Goal: Task Accomplishment & Management: Use online tool/utility

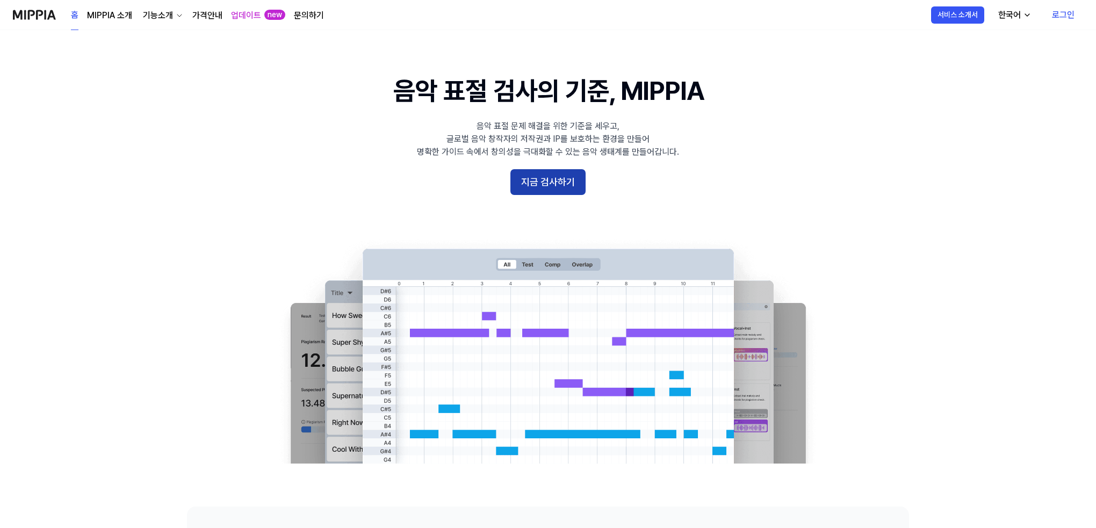
click at [556, 180] on button "지금 검사하기" at bounding box center [548, 182] width 75 height 26
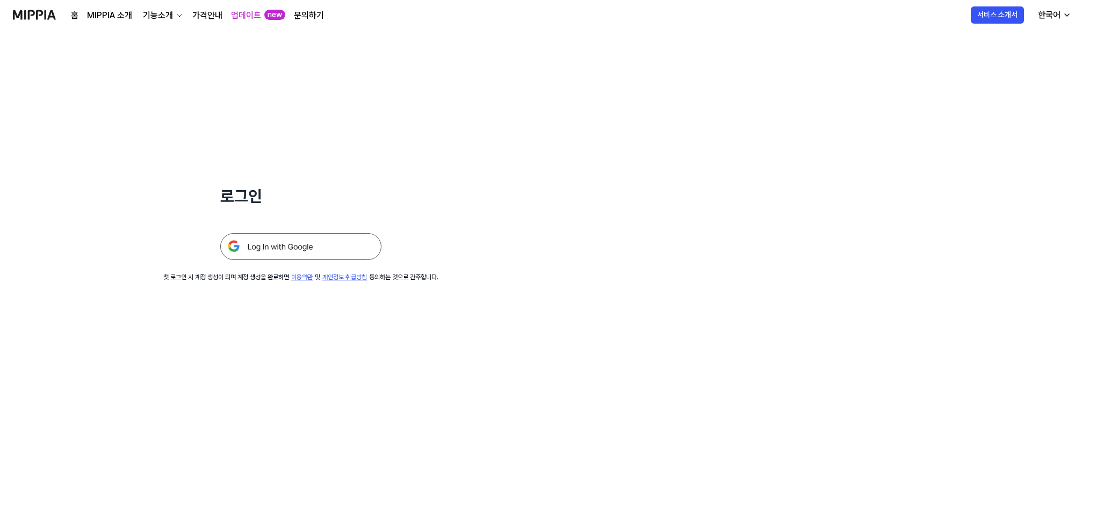
click at [312, 240] on img at bounding box center [300, 246] width 161 height 27
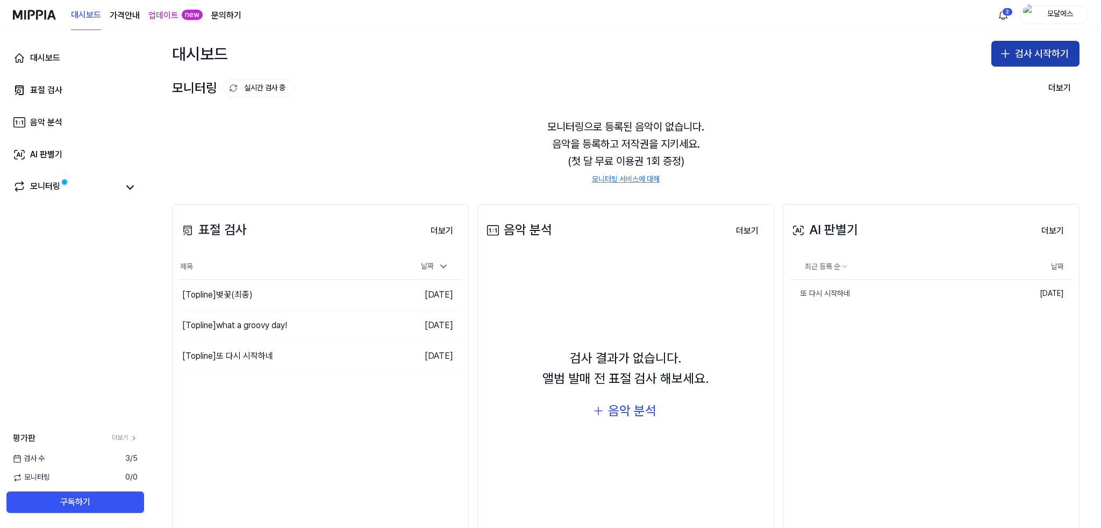
click at [1015, 53] on button "검사 시작하기" at bounding box center [1035, 54] width 88 height 26
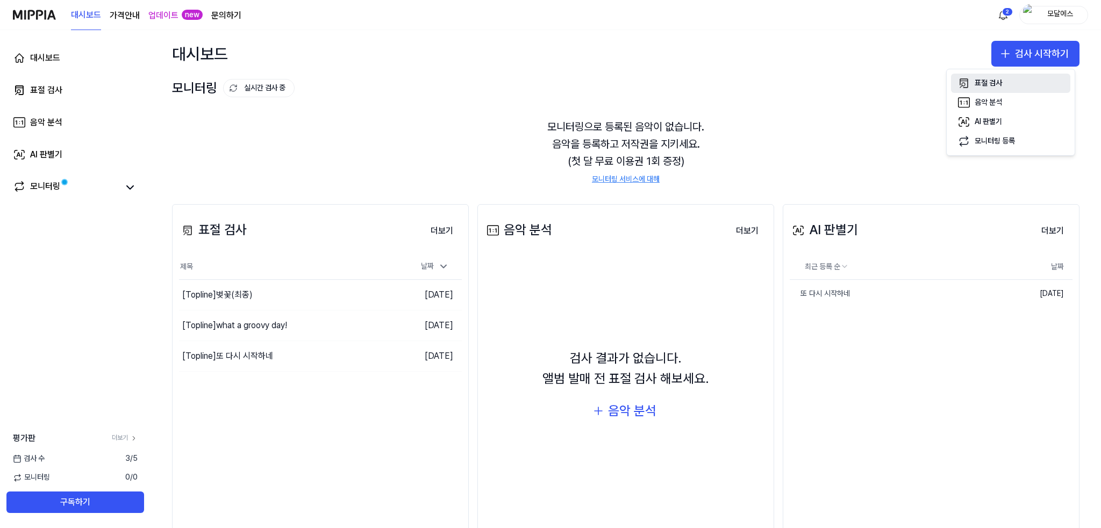
click at [992, 79] on div "표절 검사" at bounding box center [987, 83] width 27 height 11
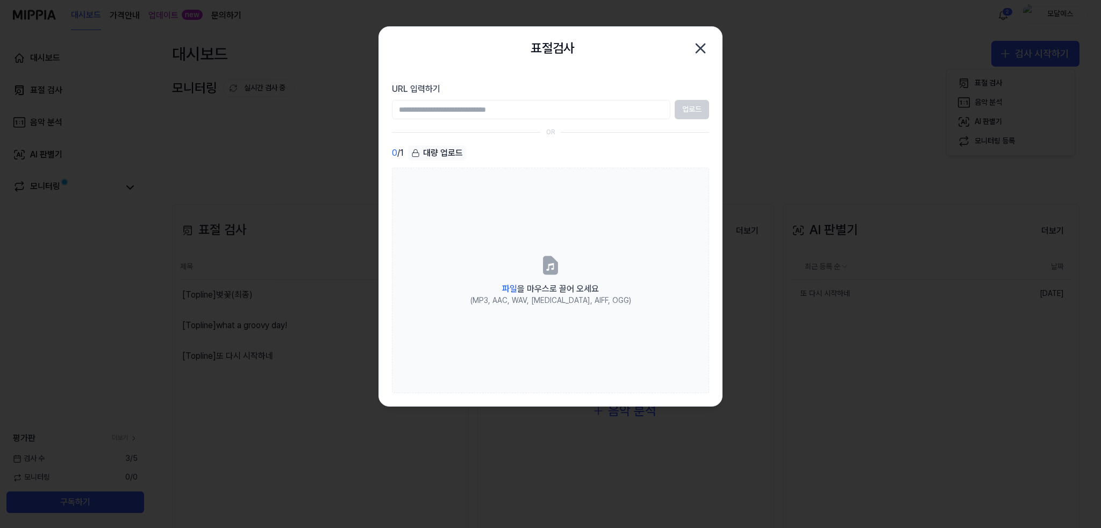
click at [708, 45] on icon "button" at bounding box center [700, 48] width 17 height 17
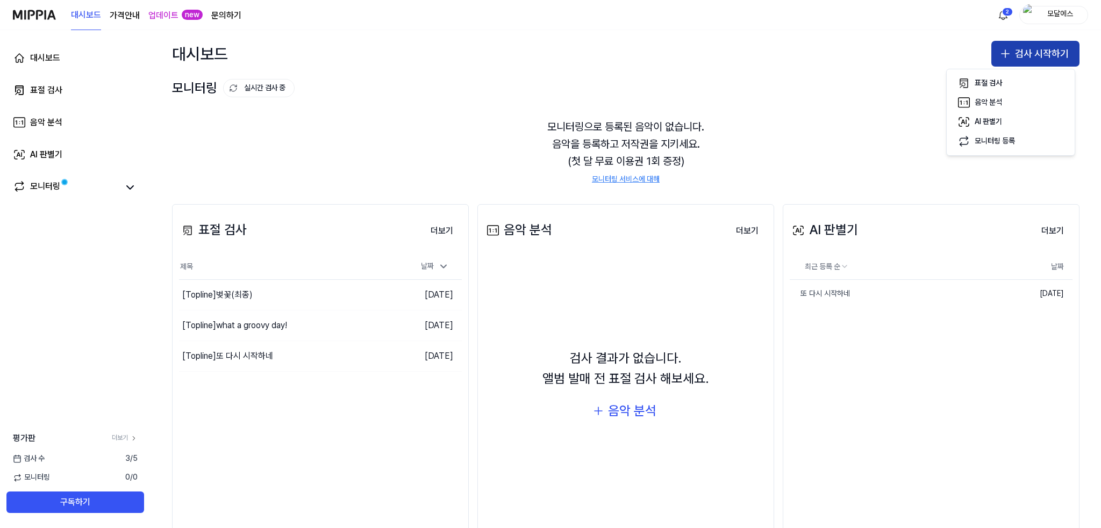
click at [1022, 45] on button "검사 시작하기" at bounding box center [1035, 54] width 88 height 26
click at [972, 82] on button "표절 검사" at bounding box center [1010, 83] width 119 height 19
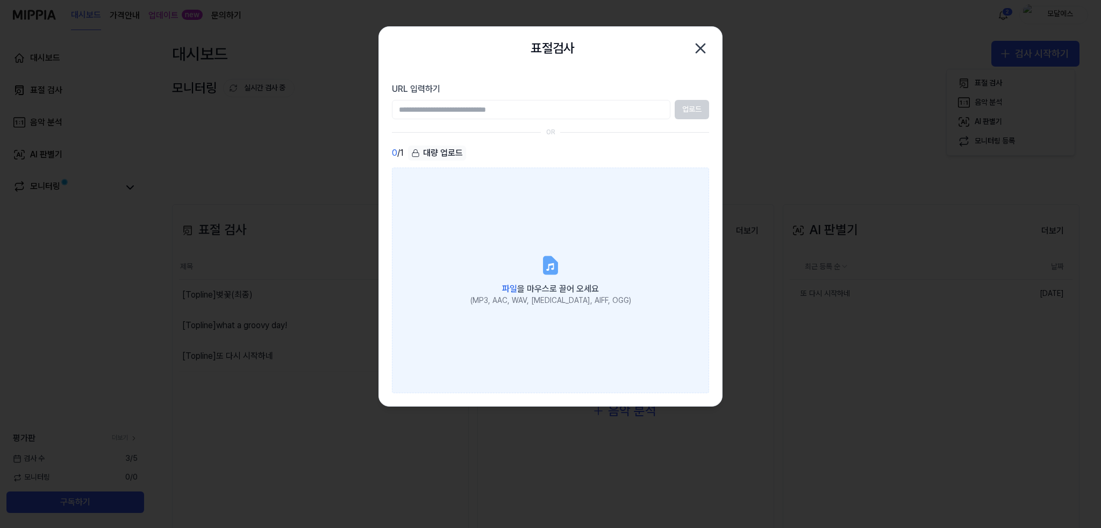
click at [551, 284] on span "파일 을 마우스로 끌어 오세요" at bounding box center [550, 289] width 97 height 10
click at [0, 0] on input "파일 을 마우스로 끌어 오세요 (MP3, AAC, WAV, [MEDICAL_DATA], AIFF, OGG)" at bounding box center [0, 0] width 0 height 0
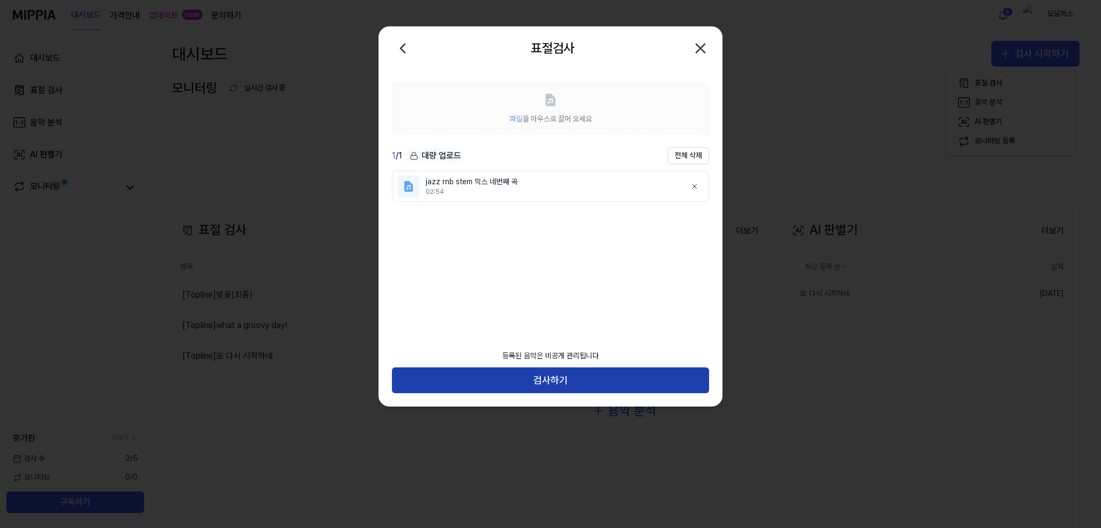
click at [614, 381] on button "검사하기" at bounding box center [550, 381] width 317 height 26
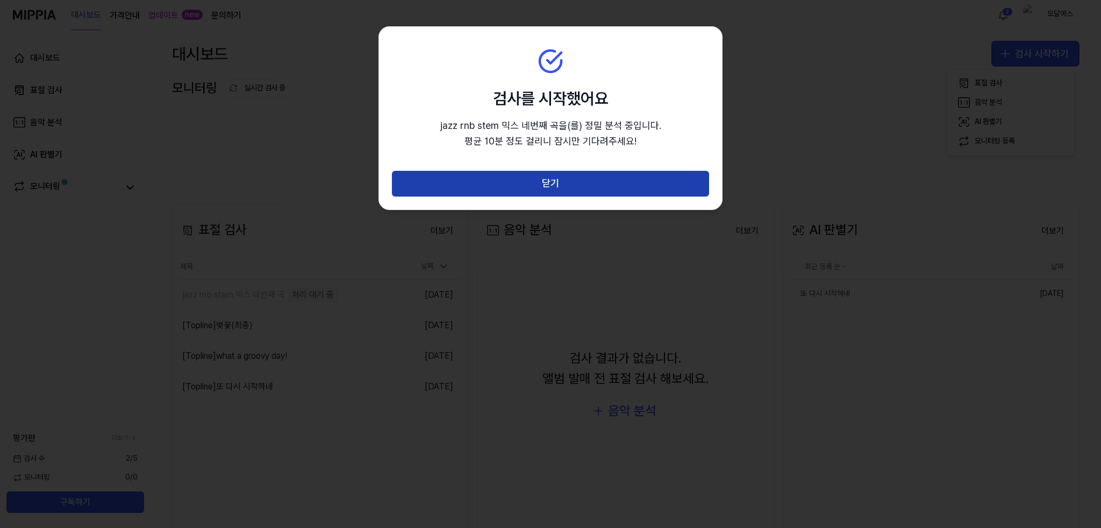
click at [533, 186] on button "닫기" at bounding box center [550, 184] width 317 height 26
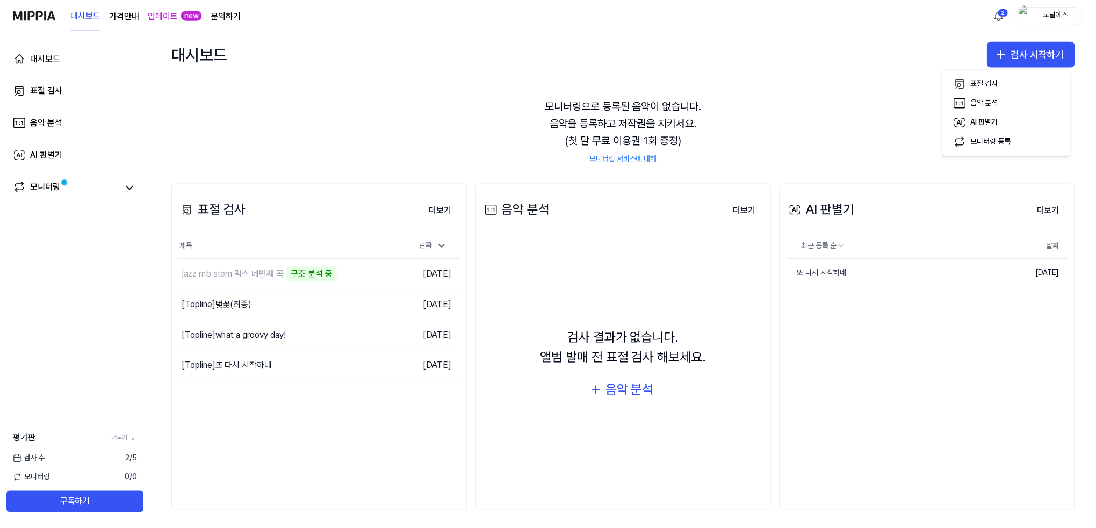
scroll to position [24, 0]
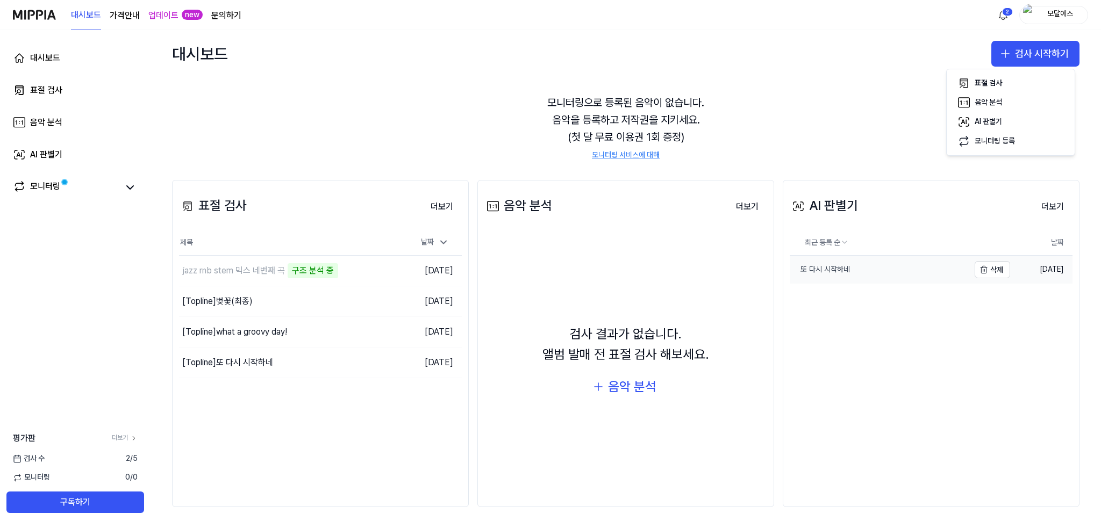
click at [851, 275] on link "또 다시 시작하네" at bounding box center [880, 270] width 180 height 28
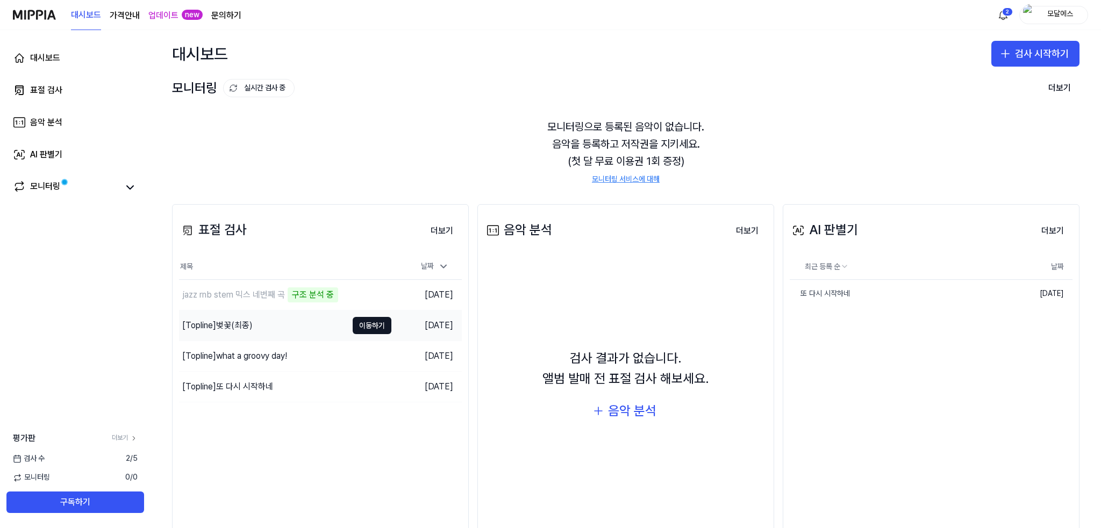
click at [276, 324] on div "[Topline] 벚꽃(최종)" at bounding box center [263, 326] width 168 height 30
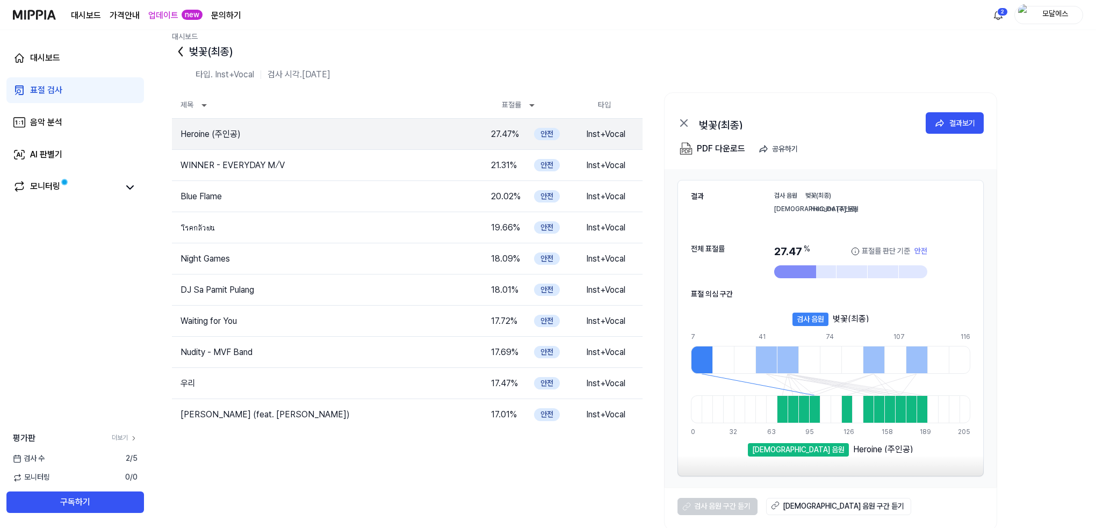
scroll to position [15, 0]
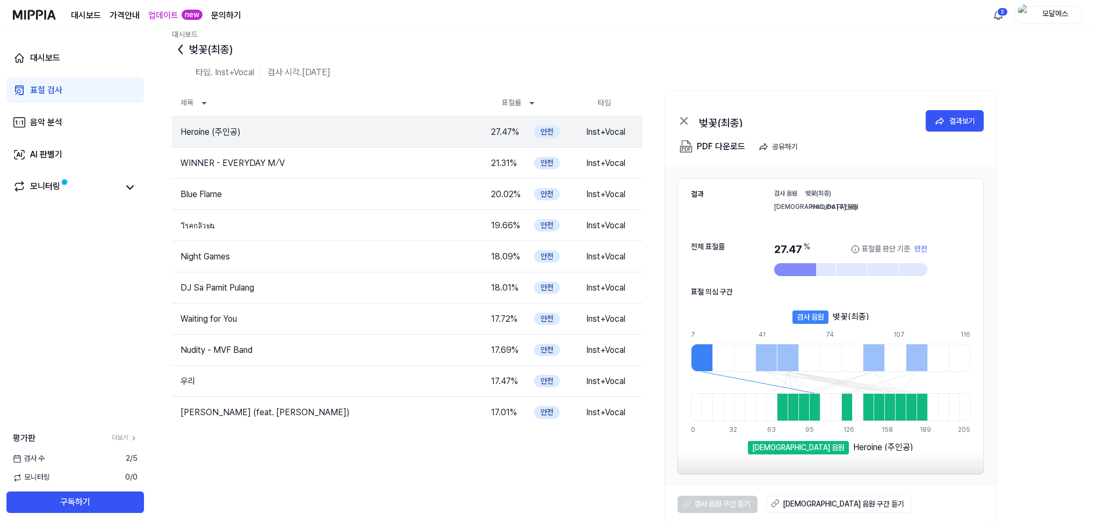
click at [831, 453] on div at bounding box center [831, 463] width 306 height 21
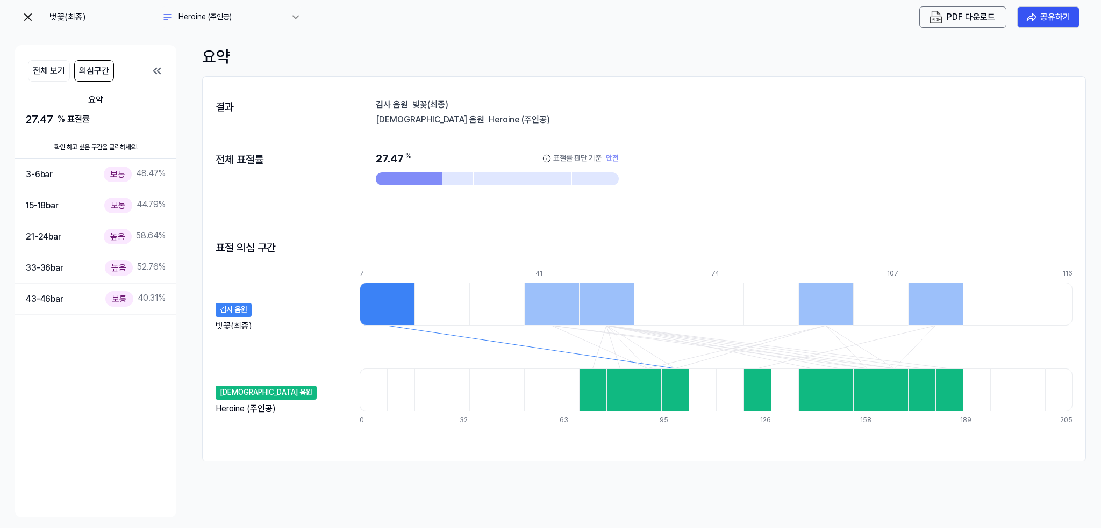
drag, startPoint x: 274, startPoint y: 408, endPoint x: 216, endPoint y: 410, distance: 58.1
click at [217, 410] on div "Heroine (주인공)" at bounding box center [246, 409] width 60 height 13
drag, startPoint x: 215, startPoint y: 410, endPoint x: 269, endPoint y: 410, distance: 54.3
click at [269, 410] on div "Heroine (주인공)" at bounding box center [246, 409] width 60 height 13
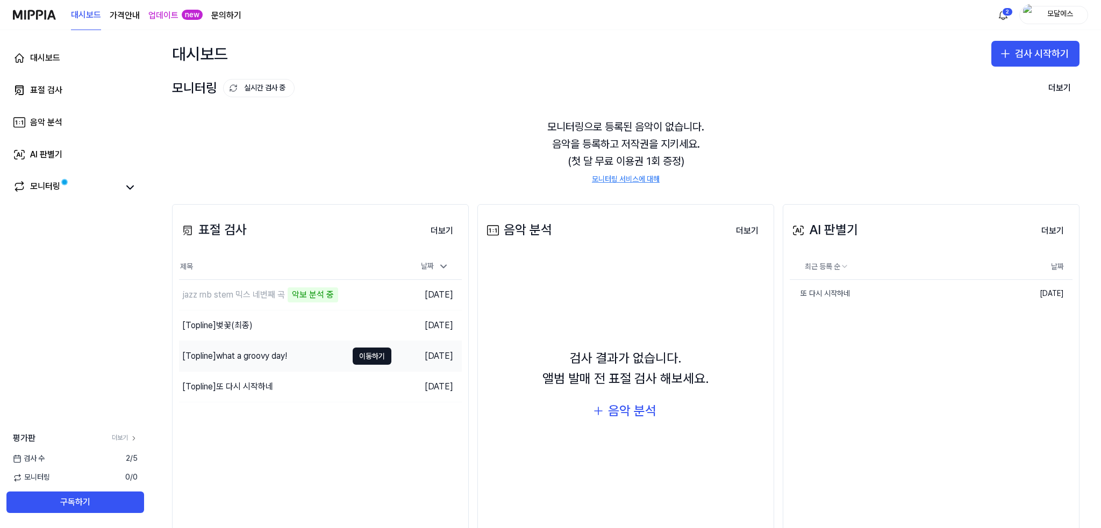
click at [269, 358] on div "[Topline] what a groovy day!" at bounding box center [234, 356] width 105 height 13
click at [239, 297] on div "jazz rnb stem 믹스 네번째 곡" at bounding box center [233, 295] width 103 height 13
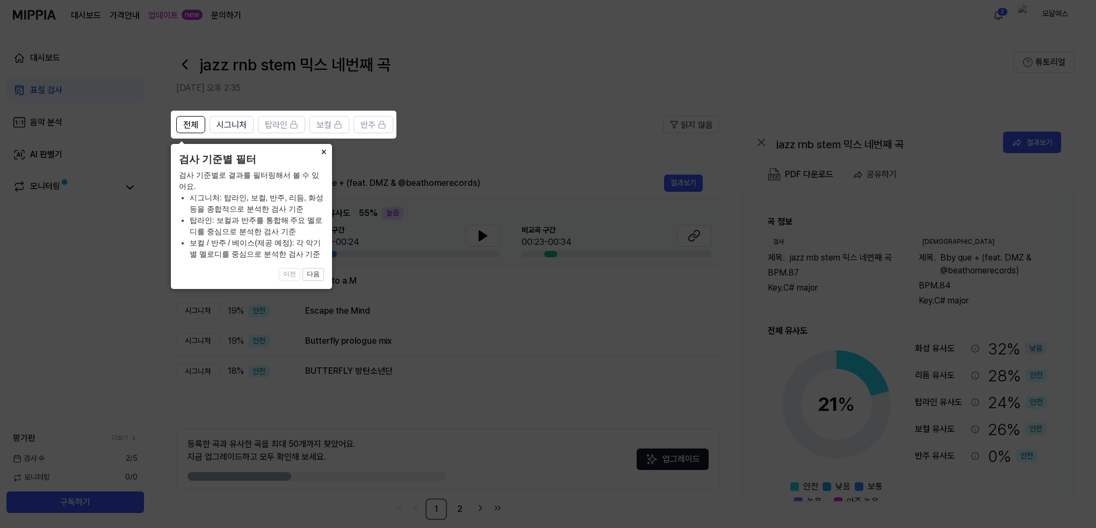
click at [320, 156] on button "×" at bounding box center [323, 151] width 17 height 15
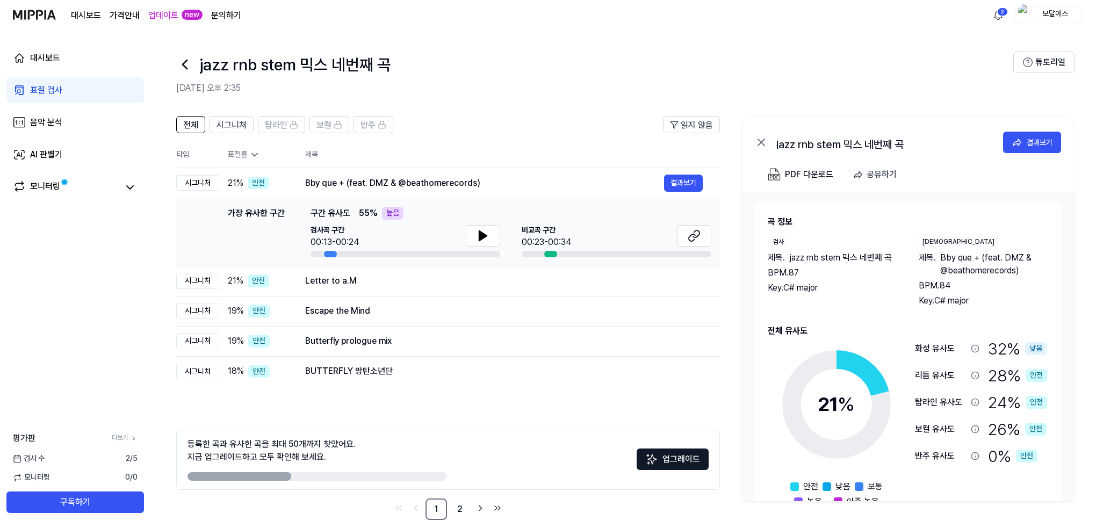
drag, startPoint x: 312, startPoint y: 213, endPoint x: 393, endPoint y: 219, distance: 81.9
click at [393, 219] on div "가장 유사한 구간 구간 유사도 55 % 높음" at bounding box center [511, 213] width 401 height 13
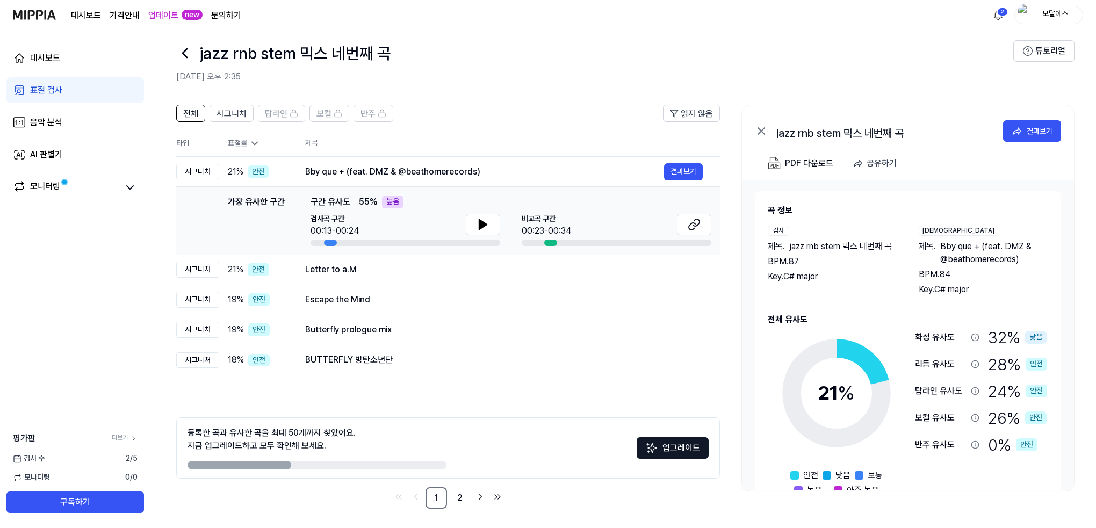
scroll to position [13, 0]
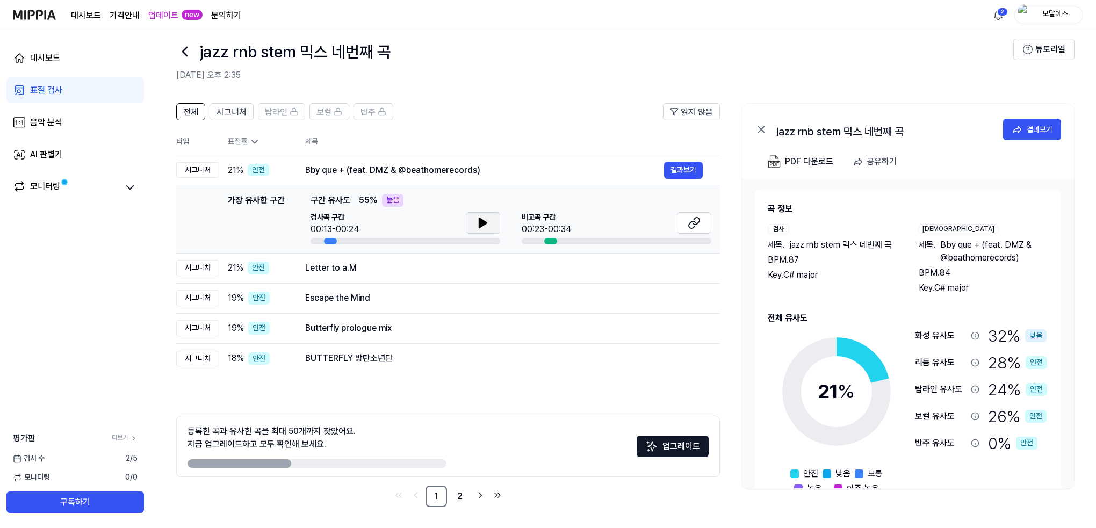
click at [483, 225] on icon at bounding box center [483, 223] width 8 height 10
click at [497, 221] on button at bounding box center [483, 222] width 34 height 21
click at [697, 221] on icon at bounding box center [694, 223] width 13 height 13
click at [471, 221] on button at bounding box center [483, 222] width 34 height 21
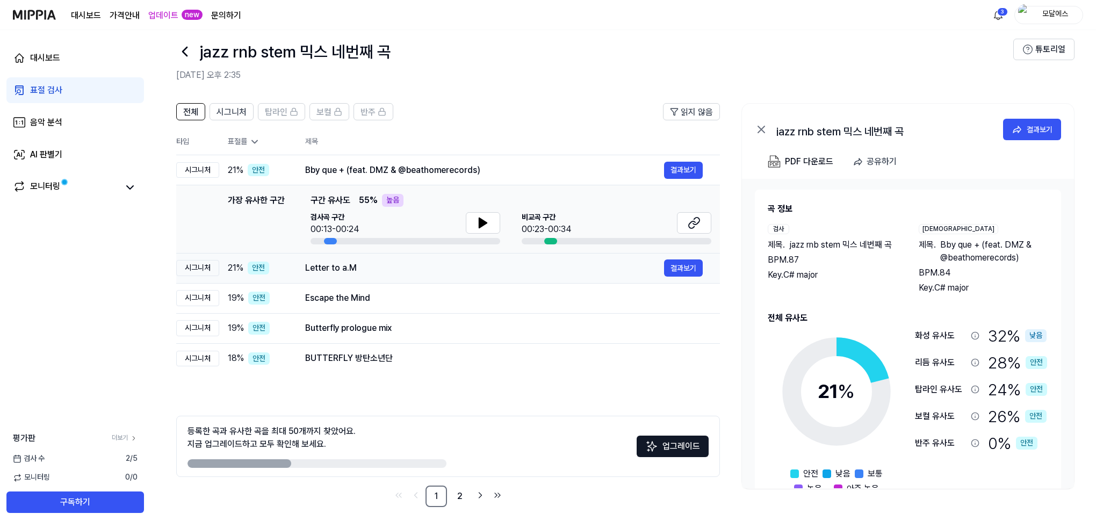
click at [395, 268] on div "Letter to a.M" at bounding box center [484, 268] width 359 height 13
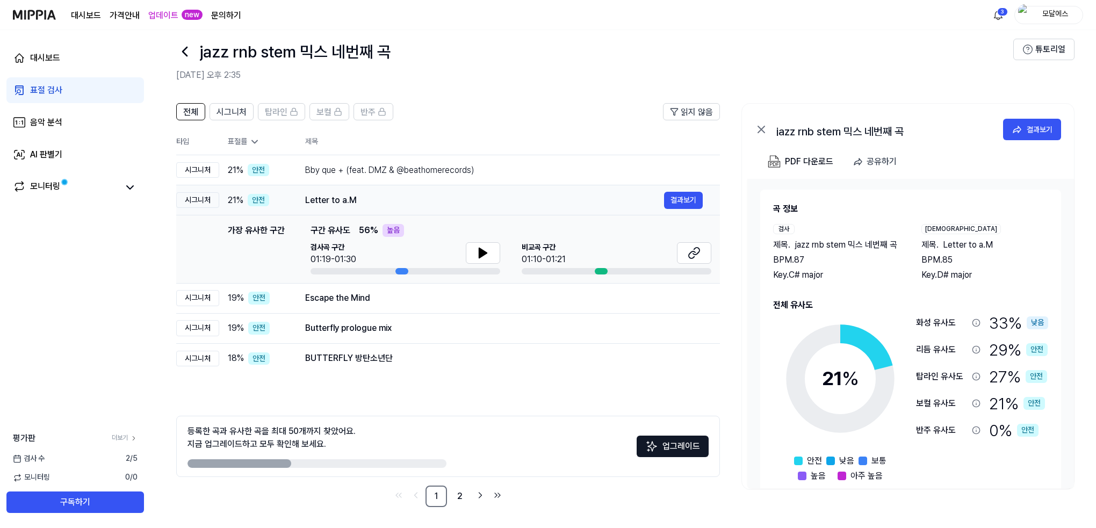
click at [391, 200] on div "Letter to a.M" at bounding box center [484, 200] width 359 height 13
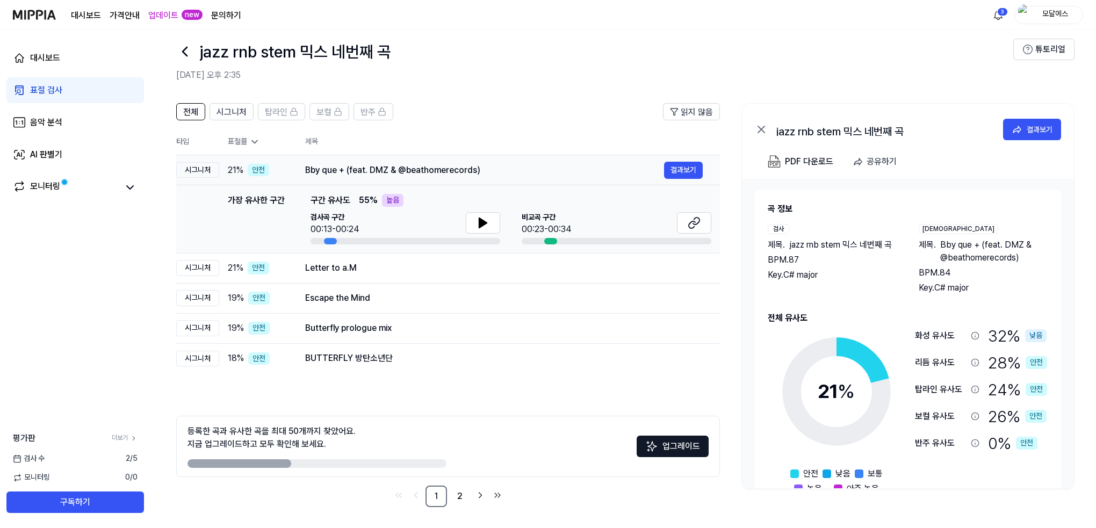
click at [402, 175] on div "Bby que + (feat. DMZ & @beathomerecords)" at bounding box center [484, 170] width 359 height 13
click at [424, 166] on div "Bby que + (feat. DMZ & @beathomerecords)" at bounding box center [484, 170] width 359 height 13
click at [370, 253] on td "Letter to a.M 결과보기" at bounding box center [504, 268] width 432 height 30
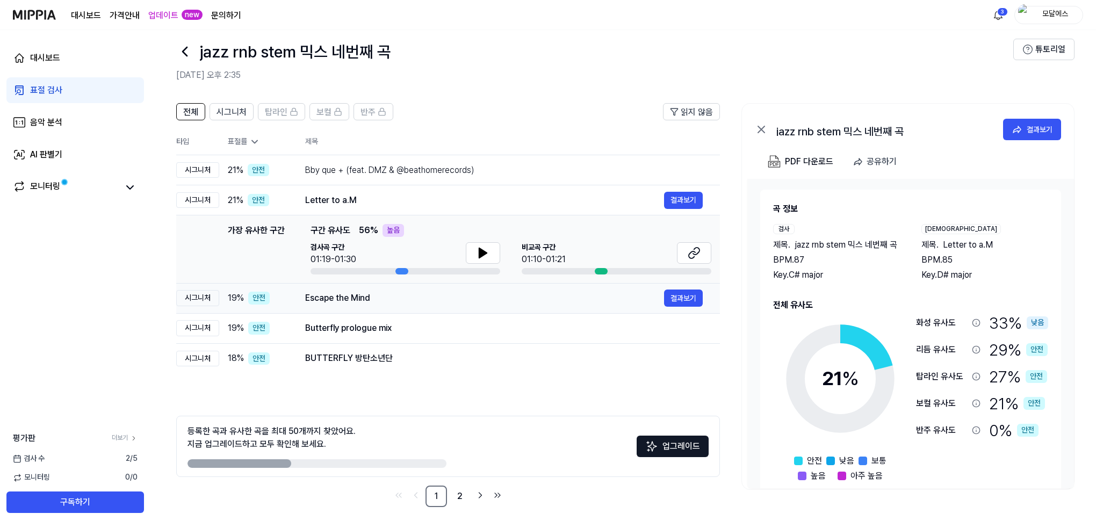
click at [370, 295] on div "Escape the Mind" at bounding box center [484, 298] width 359 height 13
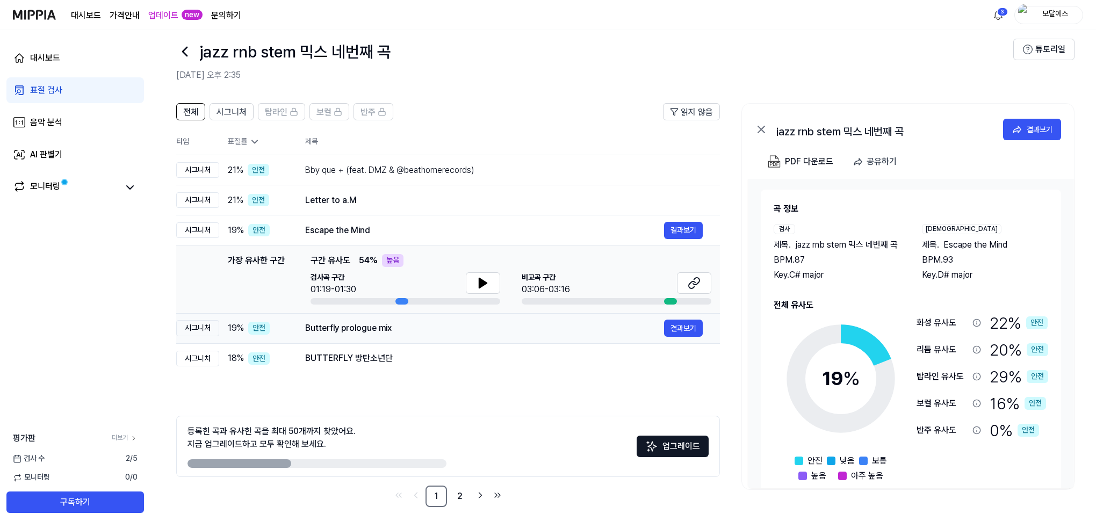
click at [362, 336] on div "Butterfly prologue mix 결과보기" at bounding box center [504, 328] width 398 height 17
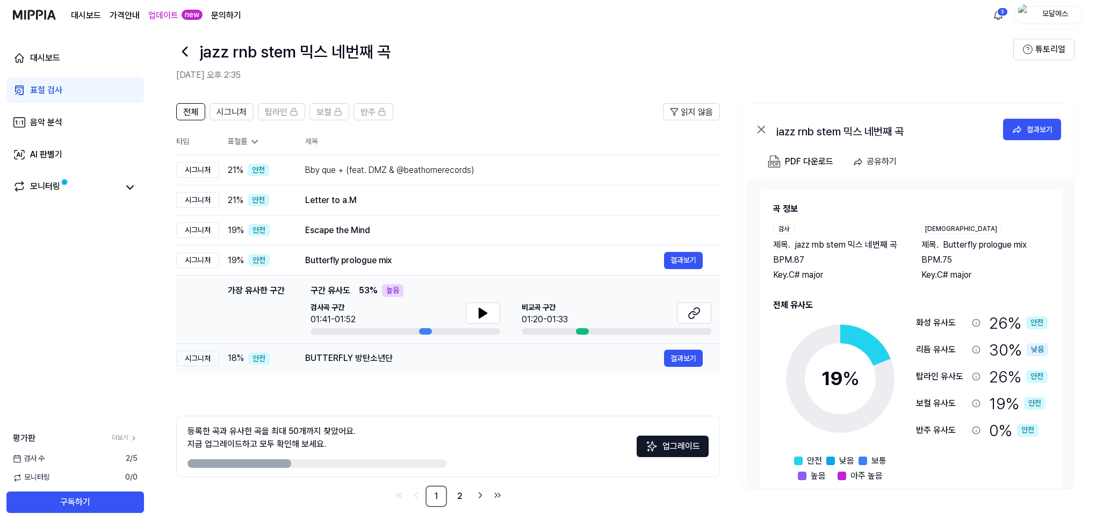
click at [369, 355] on div "BUTTERFLY 방탄소년단" at bounding box center [484, 358] width 359 height 13
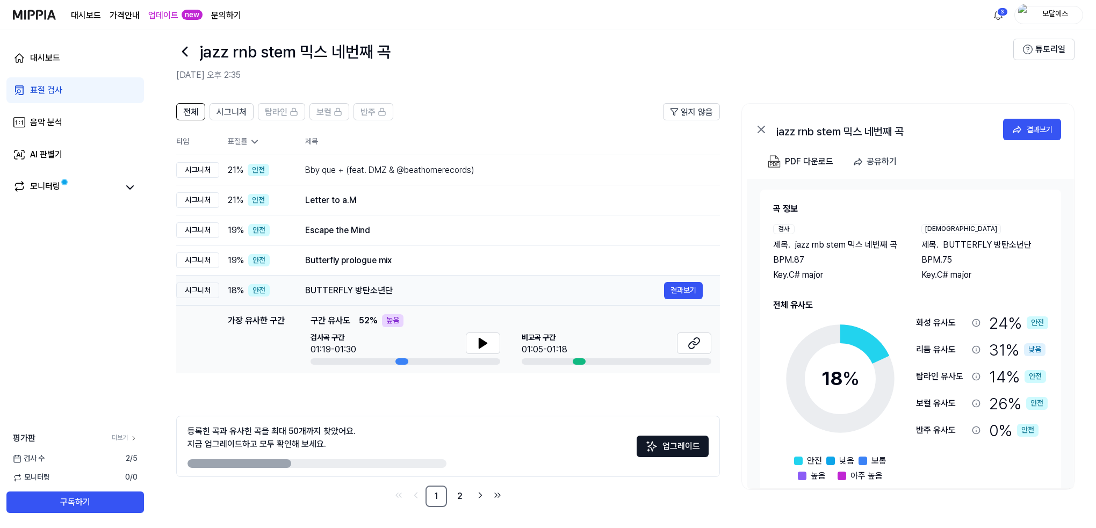
click at [389, 290] on div "BUTTERFLY 방탄소년단" at bounding box center [484, 290] width 359 height 13
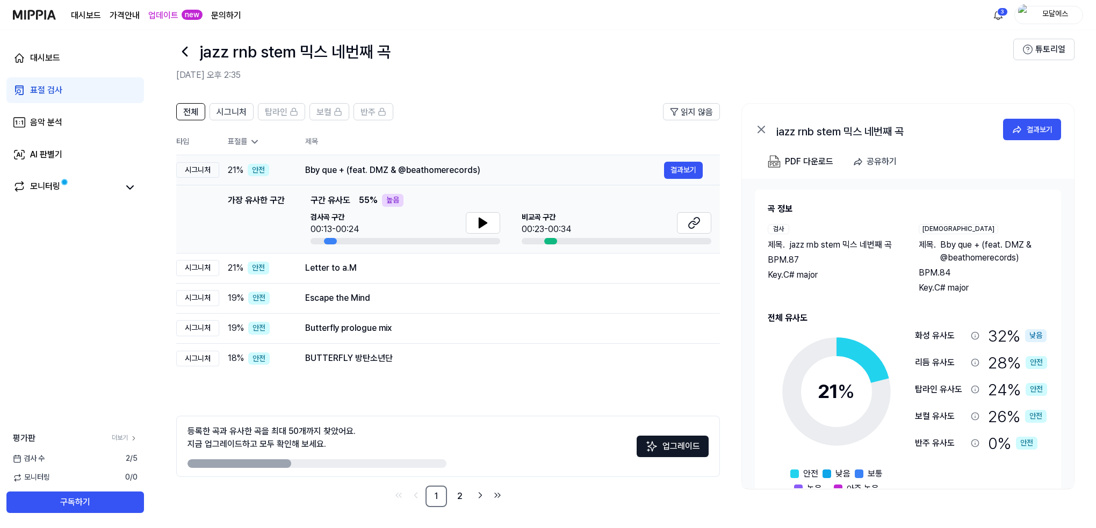
click at [385, 177] on div "Bby que + (feat. DMZ & @beathomerecords) 결과보기" at bounding box center [504, 170] width 398 height 17
click at [397, 169] on div "Bby que + (feat. DMZ & @beathomerecords)" at bounding box center [484, 170] width 359 height 13
click at [357, 139] on th "제목" at bounding box center [512, 142] width 415 height 26
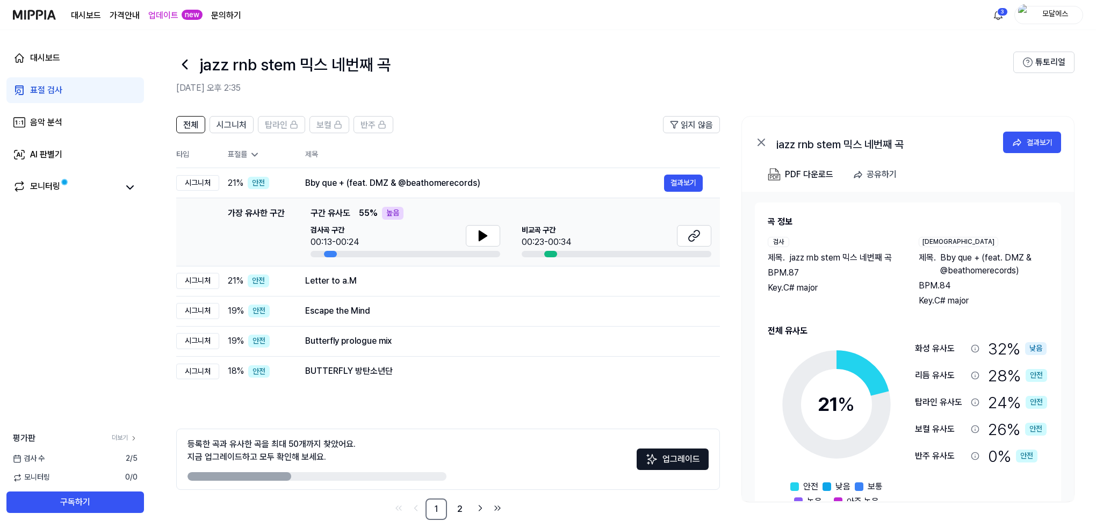
click at [921, 342] on div "화성 유사도" at bounding box center [941, 348] width 52 height 13
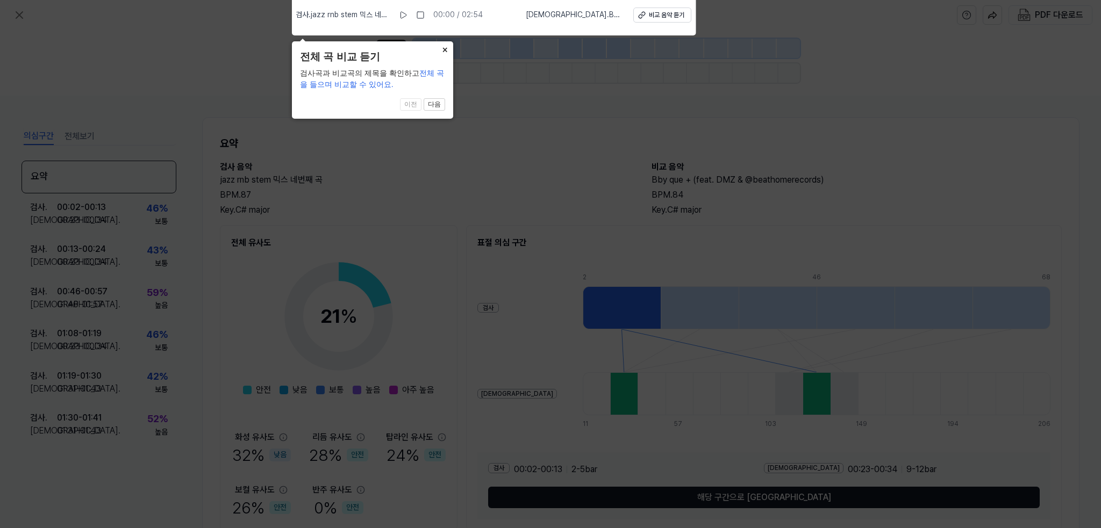
click at [439, 47] on button "×" at bounding box center [444, 48] width 17 height 15
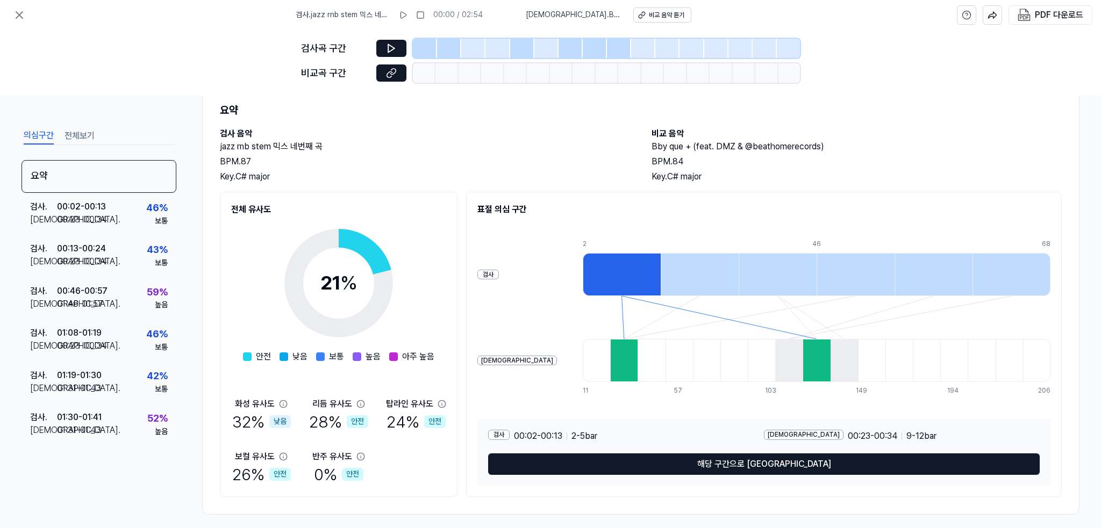
scroll to position [41, 0]
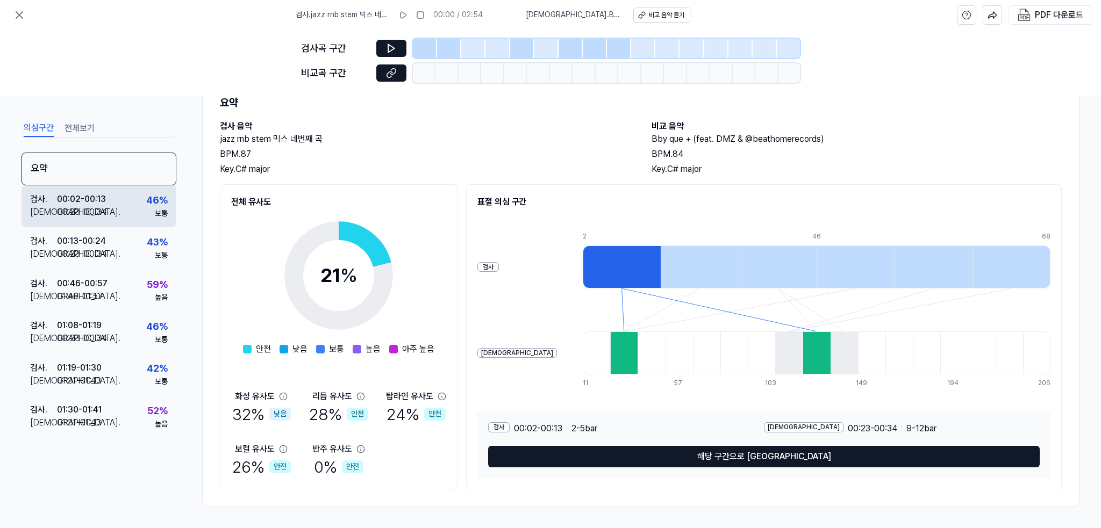
click at [103, 195] on div "00:02 - 00:13" at bounding box center [81, 199] width 49 height 13
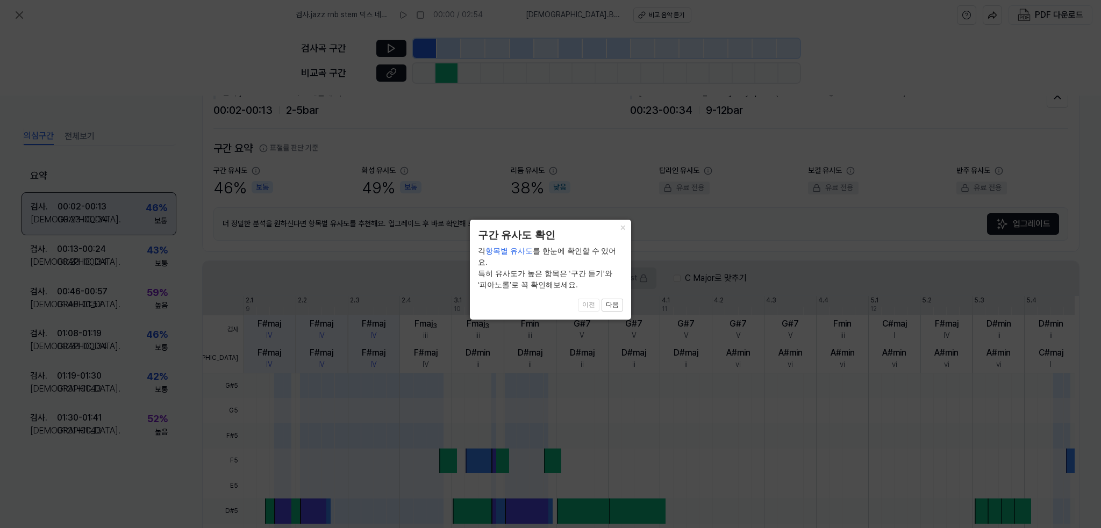
scroll to position [207, 0]
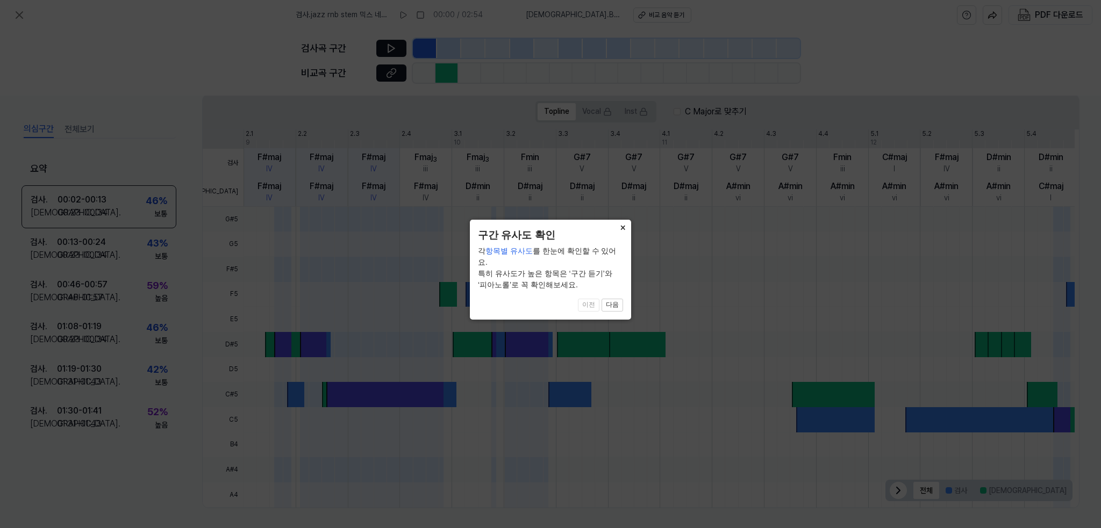
click at [629, 231] on button "×" at bounding box center [622, 227] width 17 height 15
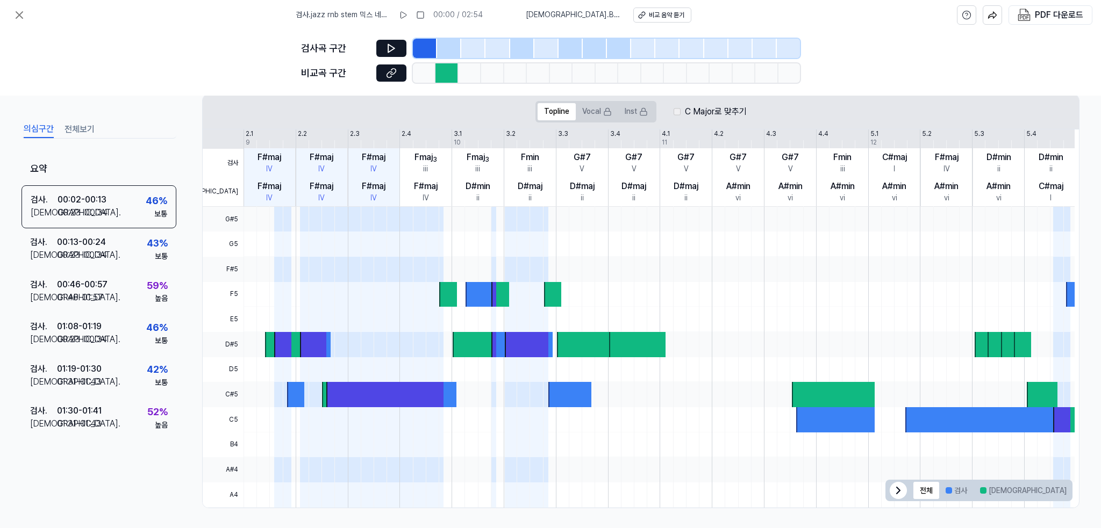
click at [892, 487] on icon at bounding box center [898, 490] width 13 height 13
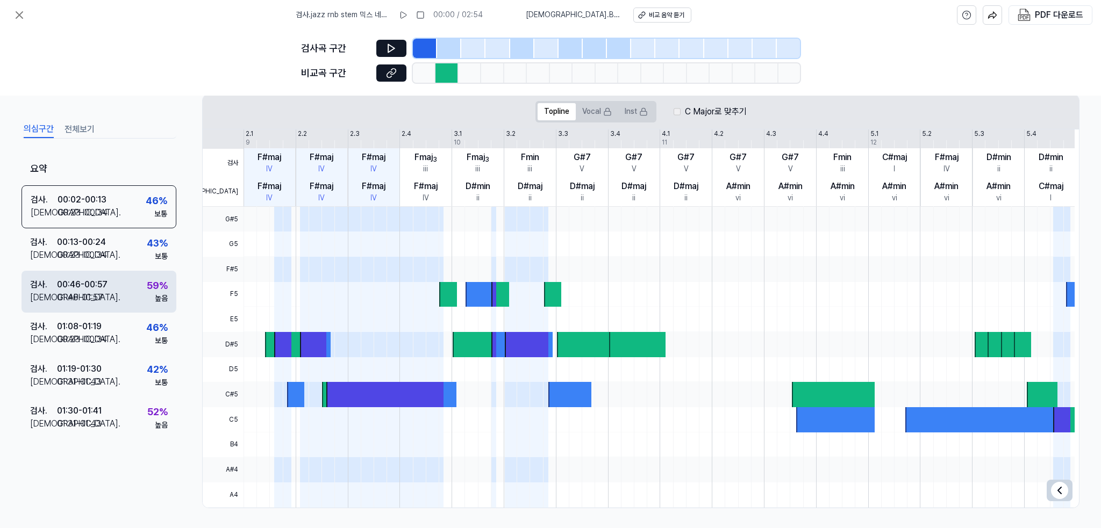
click at [117, 281] on div "검사 . 00:46 - 00:57 비교 . 01:46 - 01:57 59 % 높음" at bounding box center [98, 291] width 155 height 42
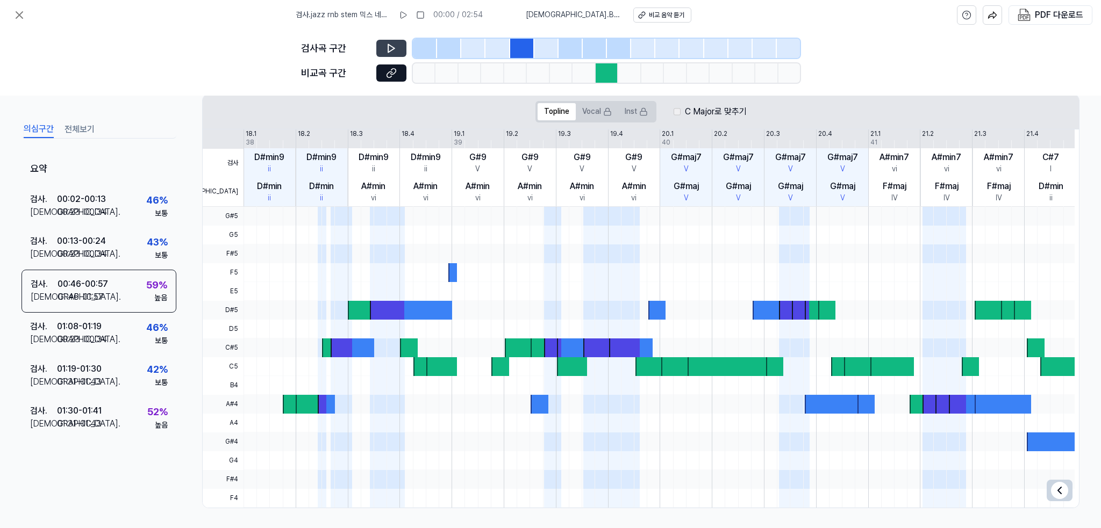
click at [393, 42] on button at bounding box center [391, 48] width 30 height 17
click at [394, 51] on icon at bounding box center [393, 48] width 2 height 7
click at [389, 79] on button at bounding box center [391, 72] width 30 height 17
click at [145, 291] on div "검사 . 00:46 - 00:57 비교 . 01:46 - 01:57 59 % 높음" at bounding box center [98, 290] width 155 height 43
click at [129, 240] on div "검사 . 00:13 - 00:24 비교 . 00:23 - 00:34 43 % 보통" at bounding box center [98, 248] width 155 height 42
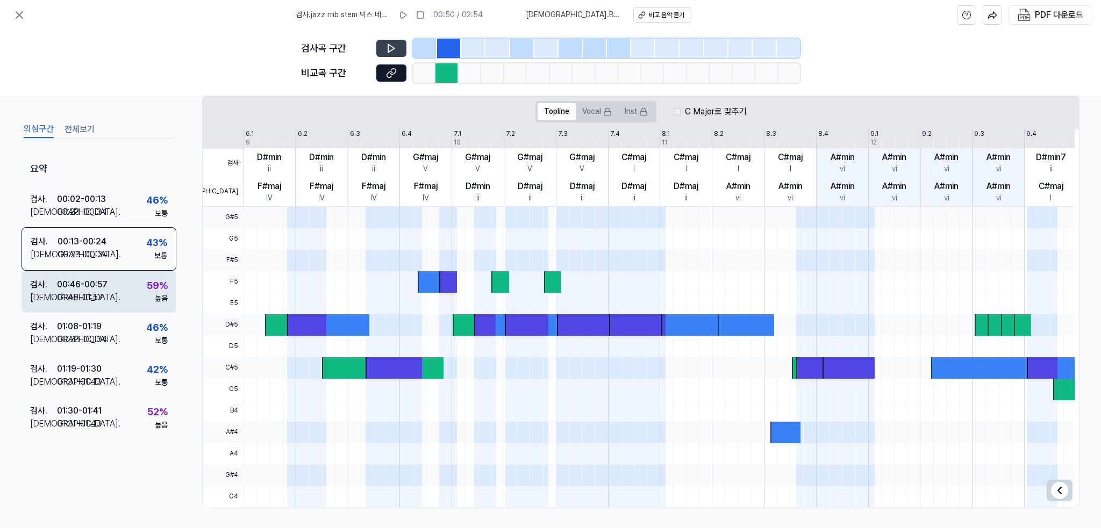
click at [104, 309] on div "검사 . 00:46 - 00:57 비교 . 01:46 - 01:57 59 % 높음" at bounding box center [98, 291] width 155 height 42
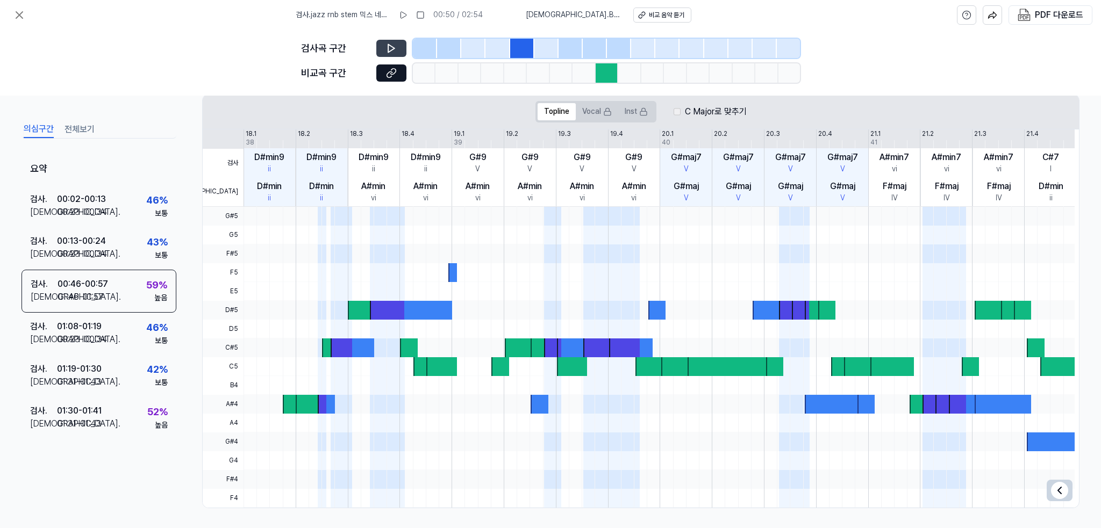
click at [601, 75] on div at bounding box center [606, 72] width 23 height 19
click at [391, 74] on icon at bounding box center [392, 71] width 5 height 6
click at [589, 113] on button "Vocal" at bounding box center [597, 111] width 42 height 17
click at [635, 112] on button "Inst" at bounding box center [636, 111] width 36 height 17
click at [560, 113] on button "Topline" at bounding box center [556, 111] width 38 height 17
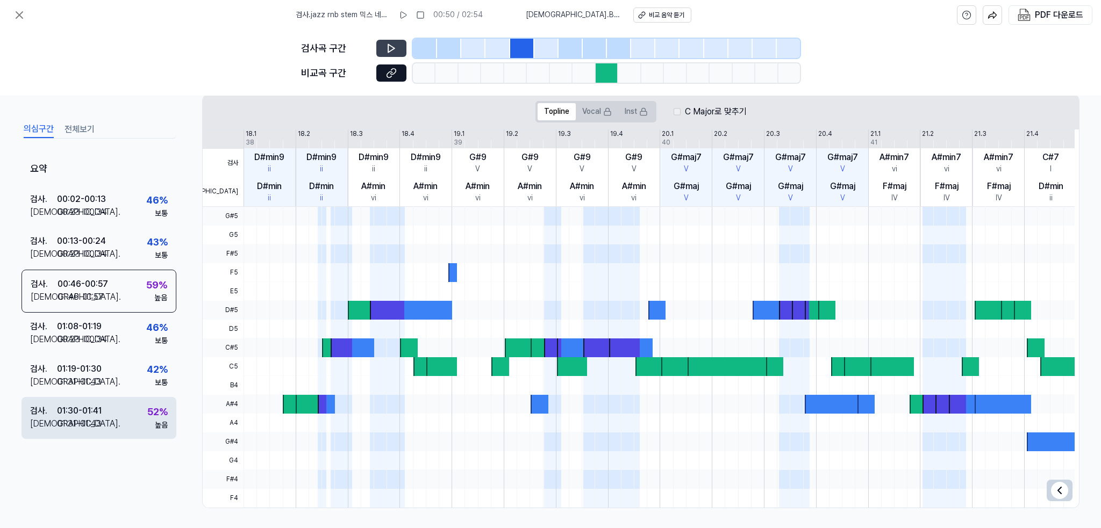
click at [134, 423] on div "검사 . 01:30 - 01:41 비교 . 01:31 - 01:43 52 % 높음" at bounding box center [98, 418] width 155 height 42
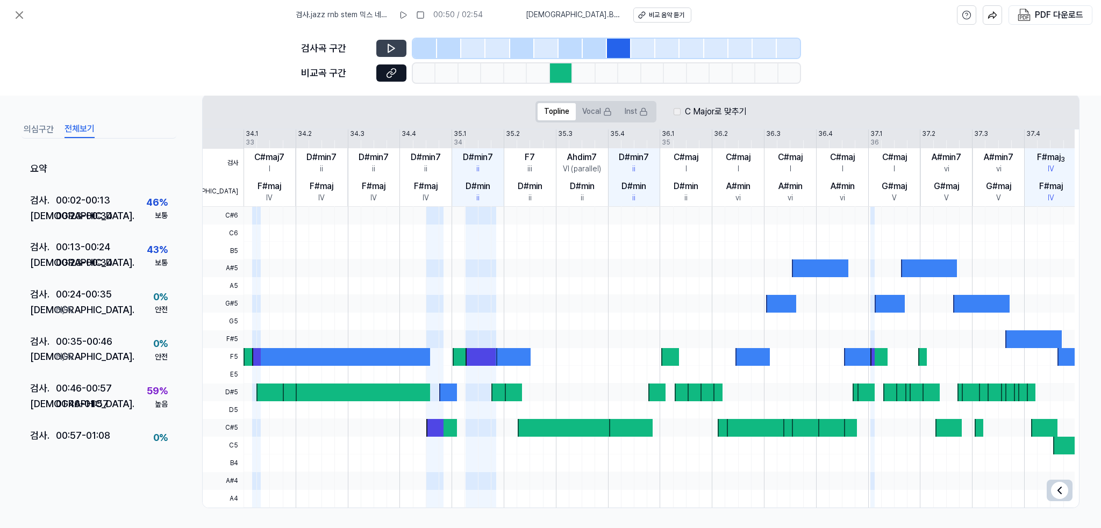
click at [90, 132] on button "전체보기" at bounding box center [79, 129] width 30 height 17
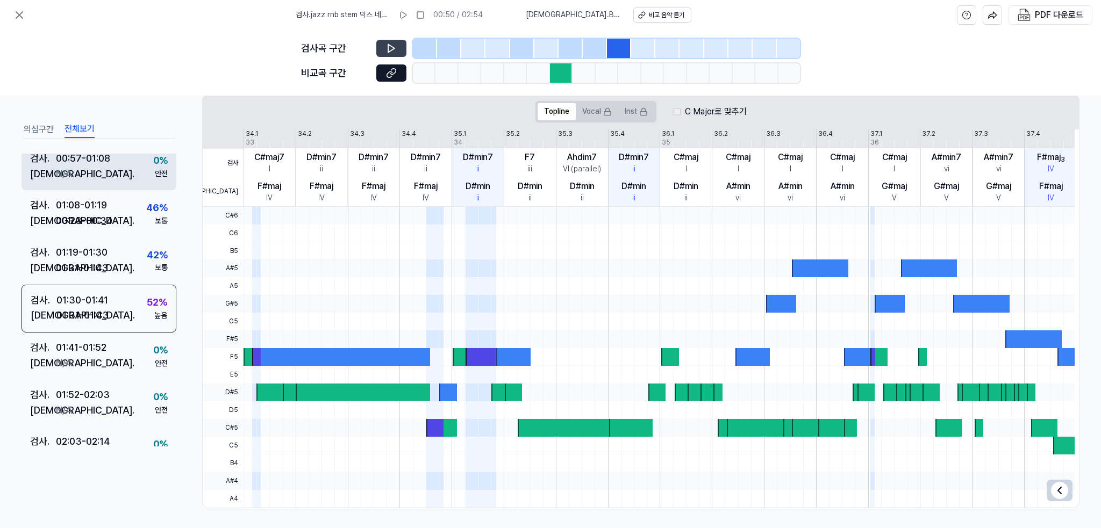
scroll to position [116, 0]
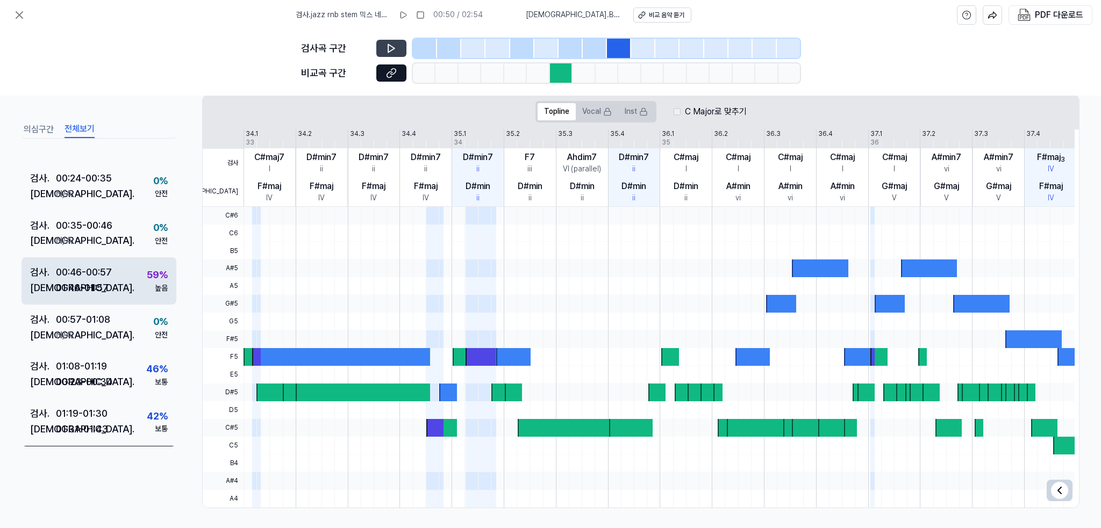
click at [99, 273] on div "00:46 - 00:57" at bounding box center [84, 273] width 56 height 16
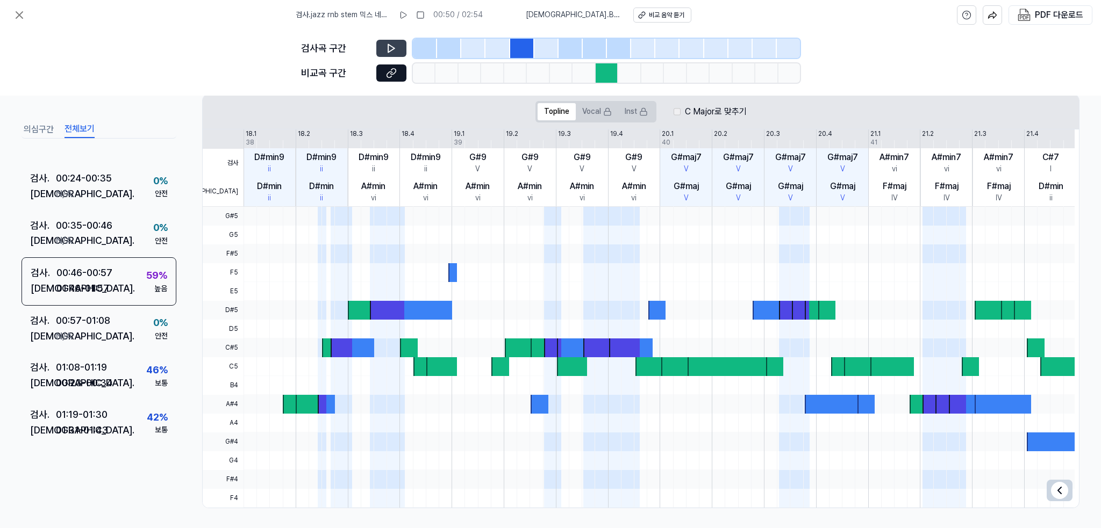
click at [383, 50] on button at bounding box center [391, 48] width 30 height 17
click at [398, 73] on button at bounding box center [391, 72] width 30 height 17
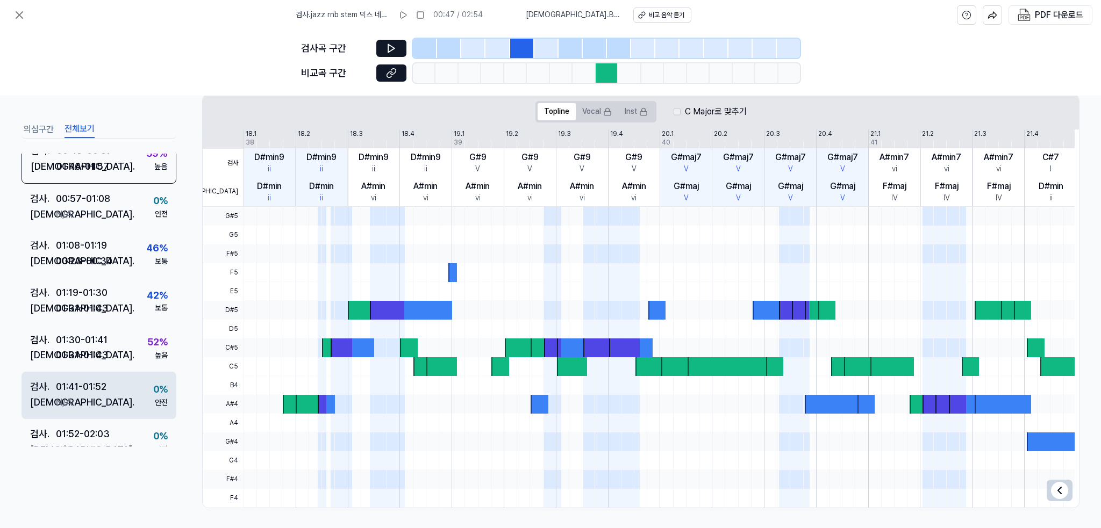
scroll to position [376, 0]
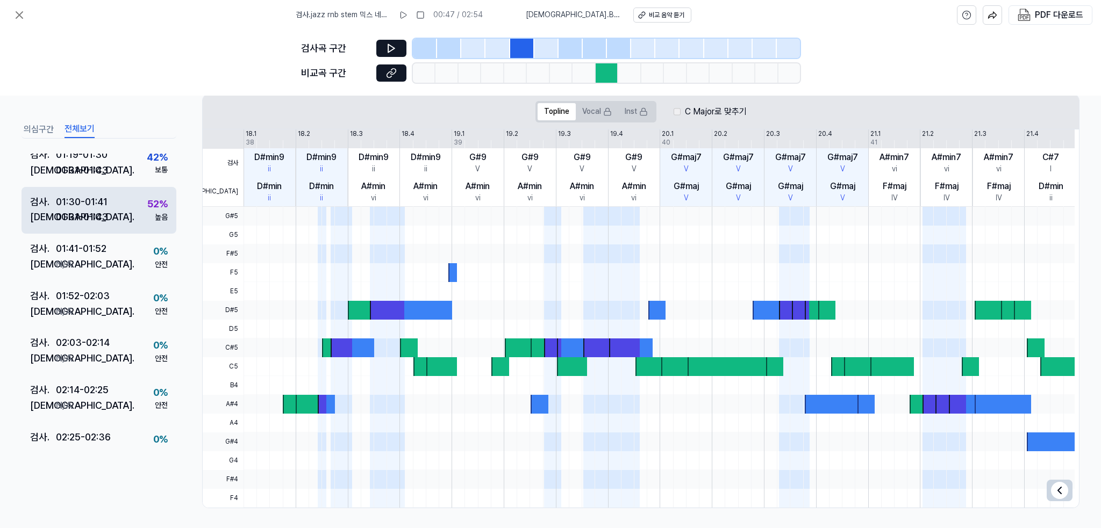
click at [140, 219] on div "검사 . 01:30 - 01:41 비교 . 01:31 - 01:43 52 % 높음" at bounding box center [98, 209] width 155 height 47
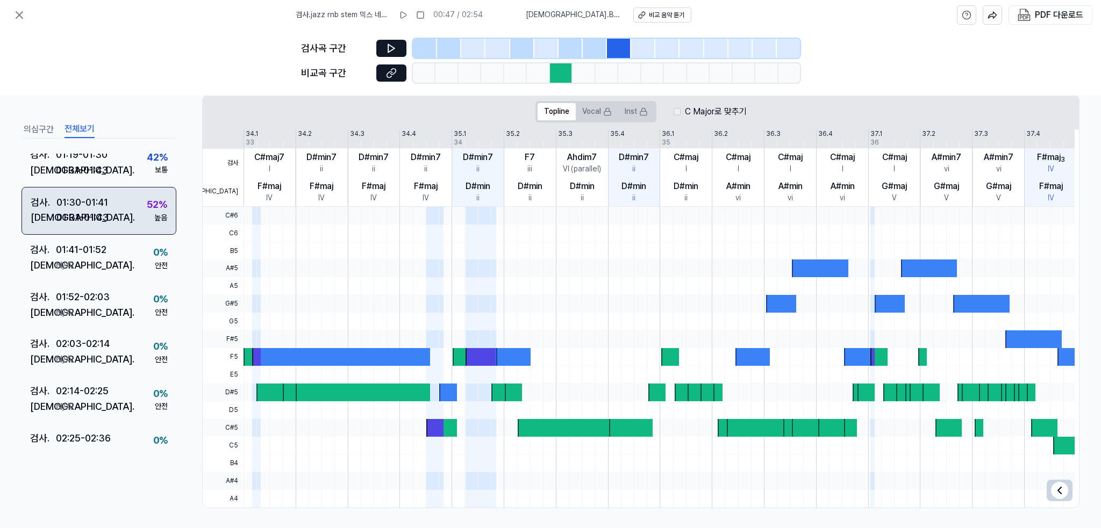
click at [96, 199] on div "01:30 - 01:41" at bounding box center [82, 203] width 52 height 16
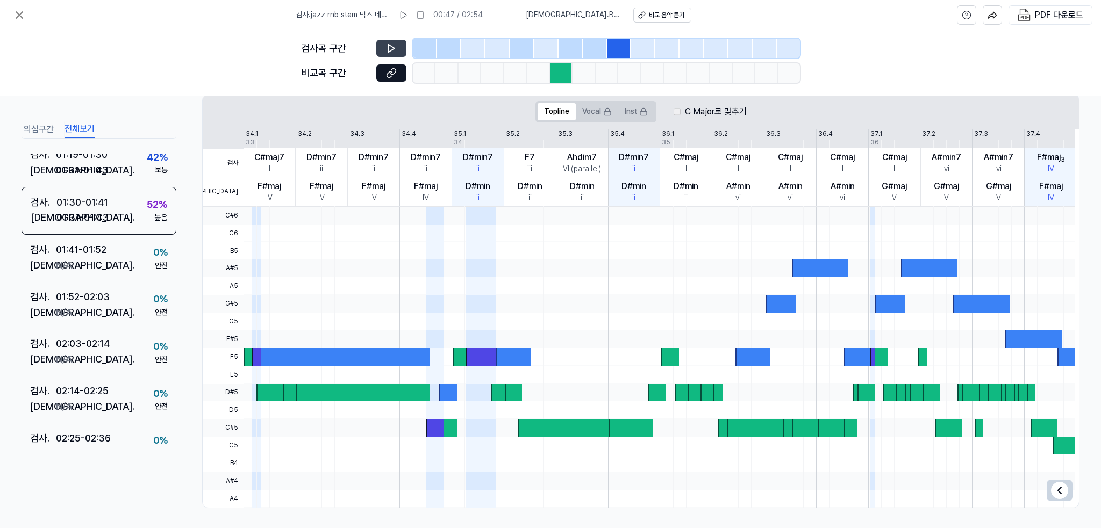
click at [382, 53] on button at bounding box center [391, 48] width 30 height 17
click at [393, 51] on icon at bounding box center [391, 48] width 11 height 11
click at [393, 51] on icon at bounding box center [393, 48] width 2 height 7
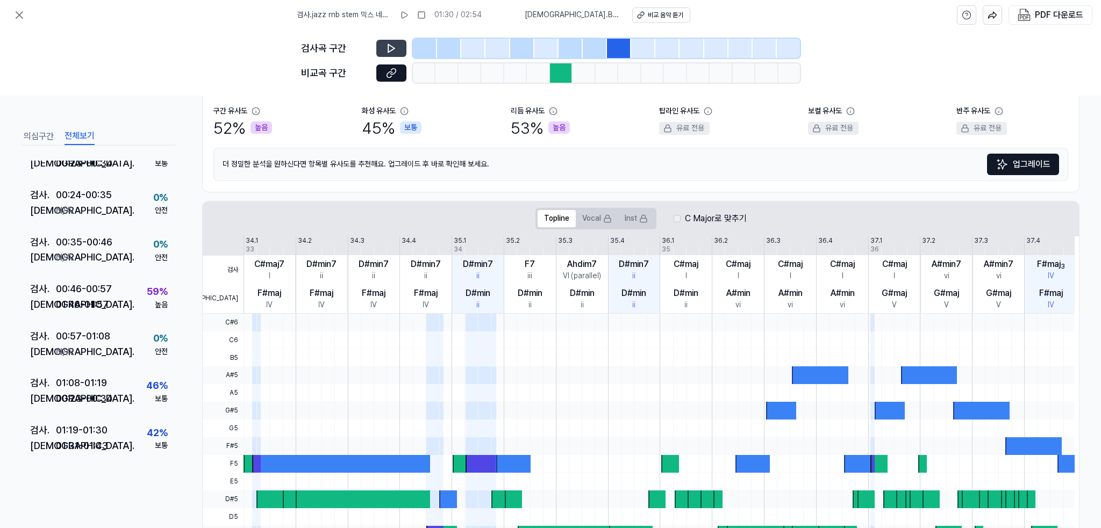
scroll to position [100, 0]
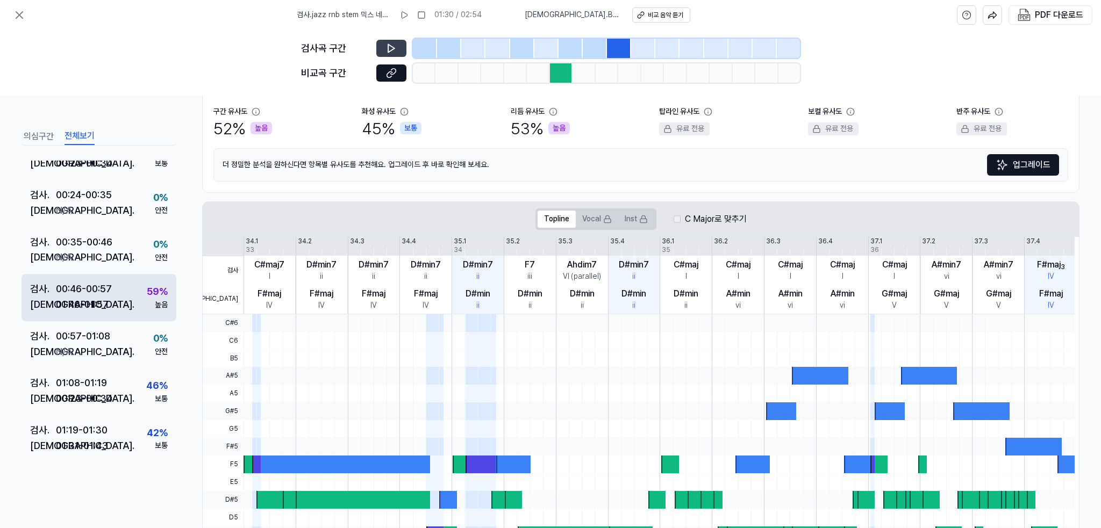
click at [101, 296] on div "00:46 - 00:57" at bounding box center [84, 290] width 56 height 16
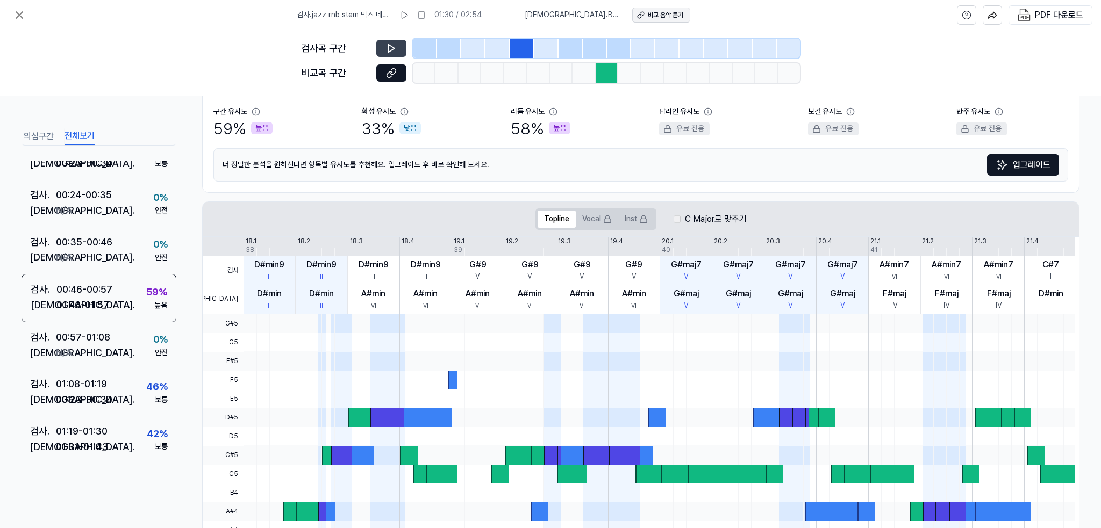
click at [666, 11] on div "비교 음악 듣기" at bounding box center [665, 15] width 35 height 9
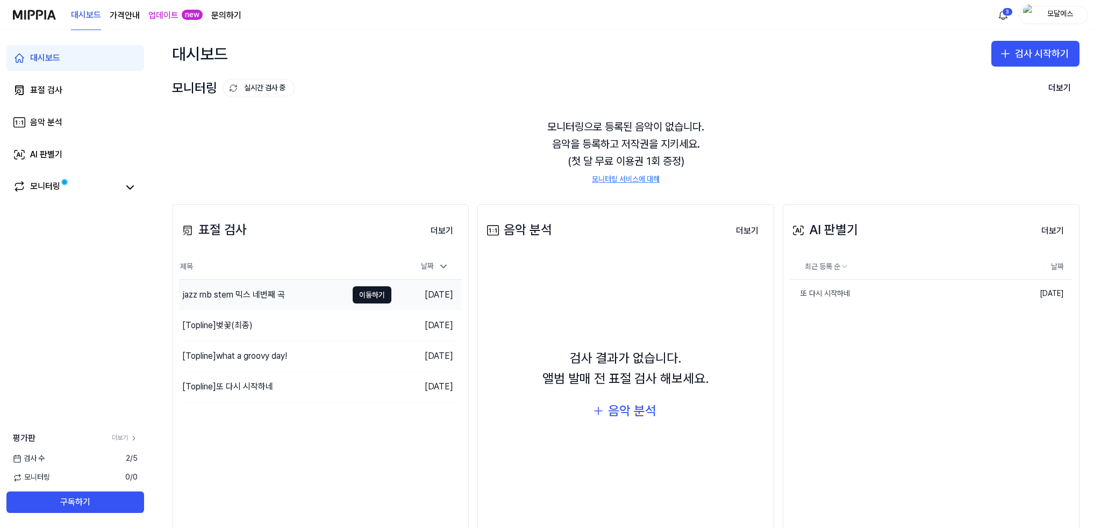
click at [239, 288] on div "jazz rnb stem 믹스 네번째 곡" at bounding box center [263, 295] width 168 height 30
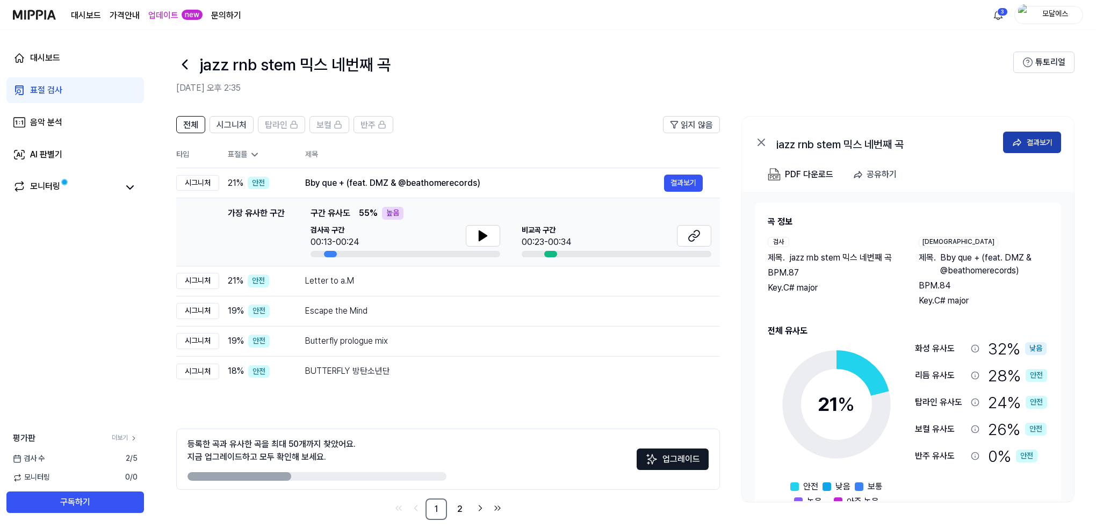
click at [1045, 139] on div "결과보기" at bounding box center [1040, 143] width 26 height 12
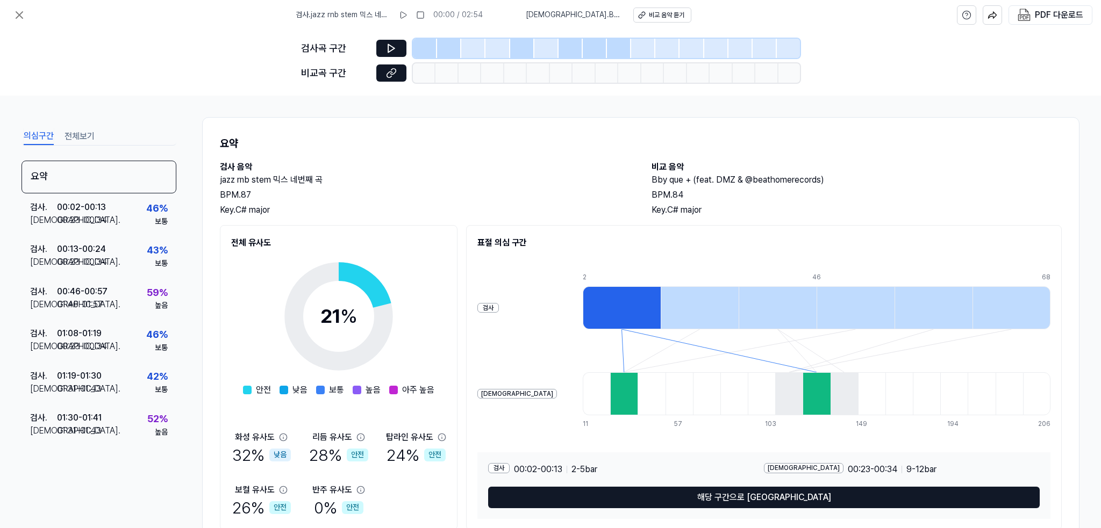
click at [76, 135] on button "전체보기" at bounding box center [79, 136] width 30 height 17
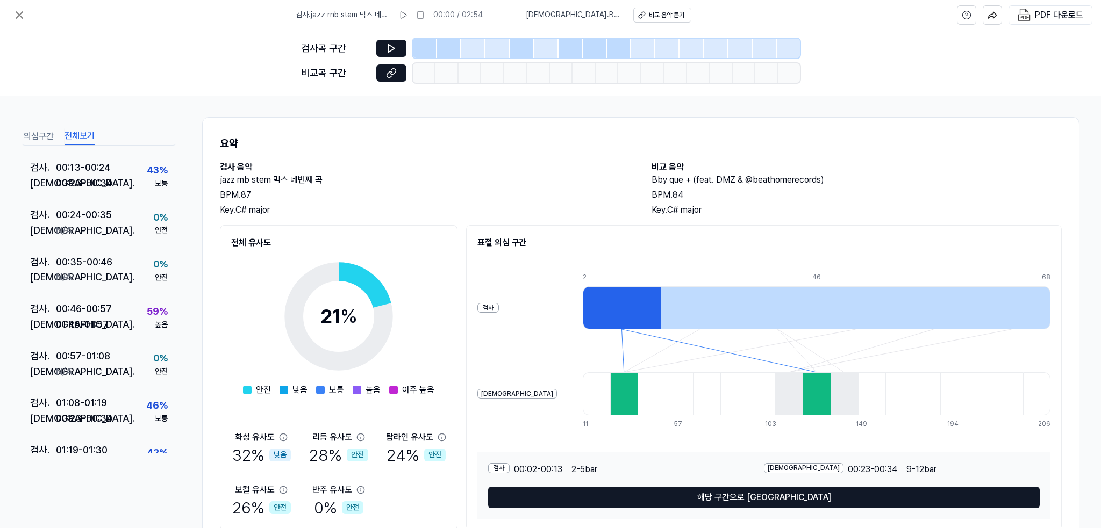
scroll to position [91, 0]
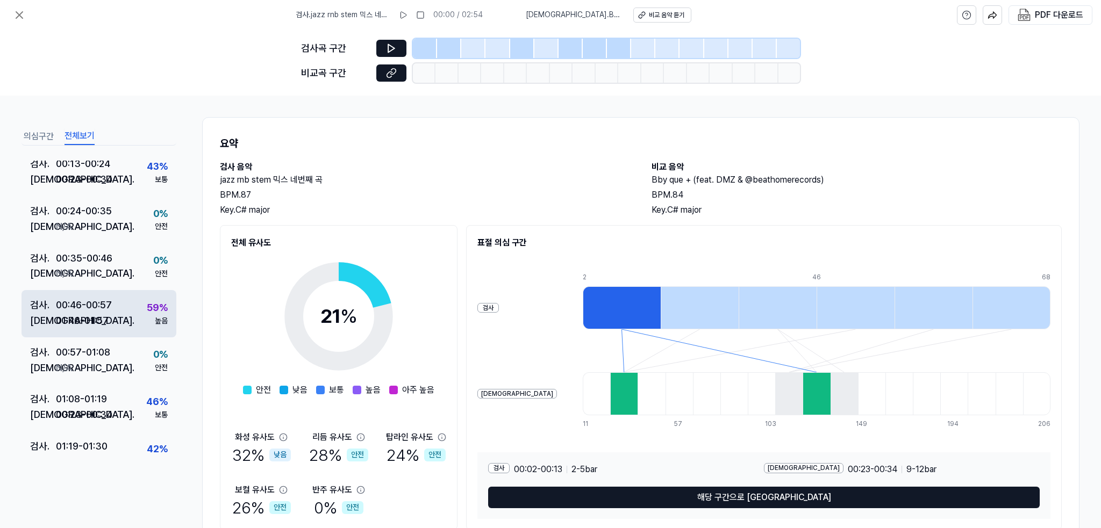
click at [125, 318] on div "검사 . 00:46 - 00:57 비교 . 01:46 - 01:57 59 % 높음" at bounding box center [98, 313] width 155 height 47
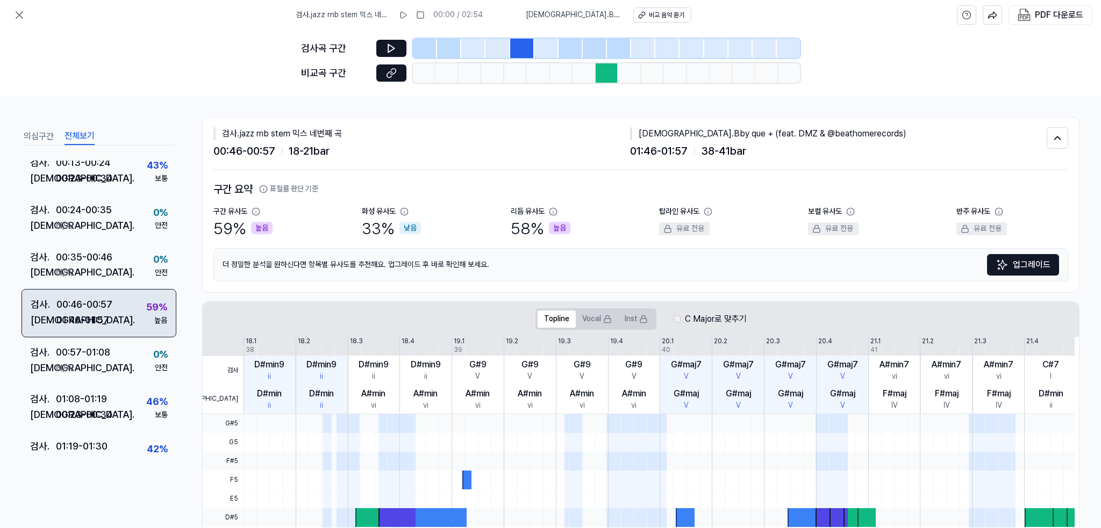
scroll to position [90, 0]
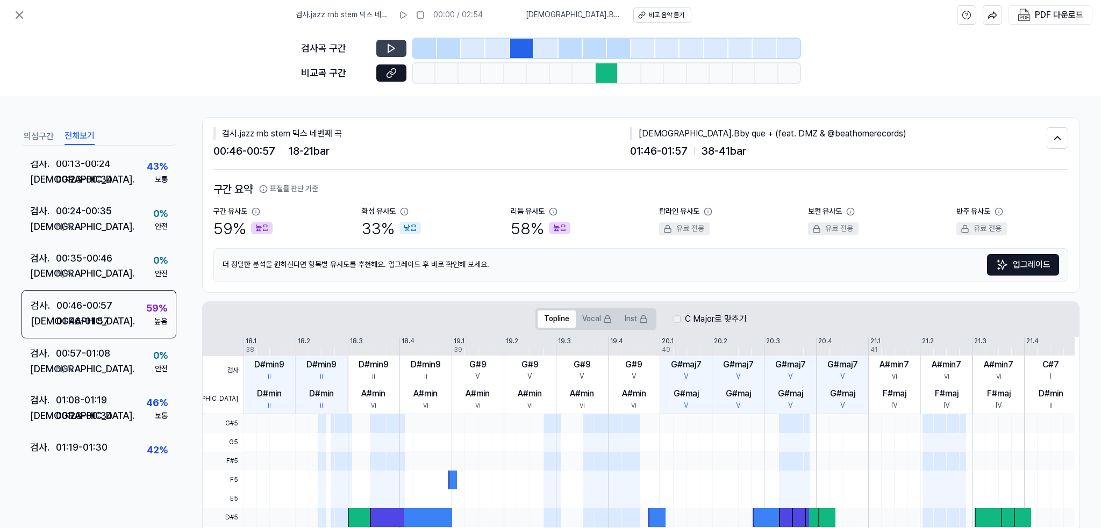
click at [389, 50] on icon at bounding box center [391, 48] width 11 height 11
click at [389, 49] on icon at bounding box center [390, 48] width 2 height 7
click at [389, 68] on icon at bounding box center [391, 73] width 11 height 11
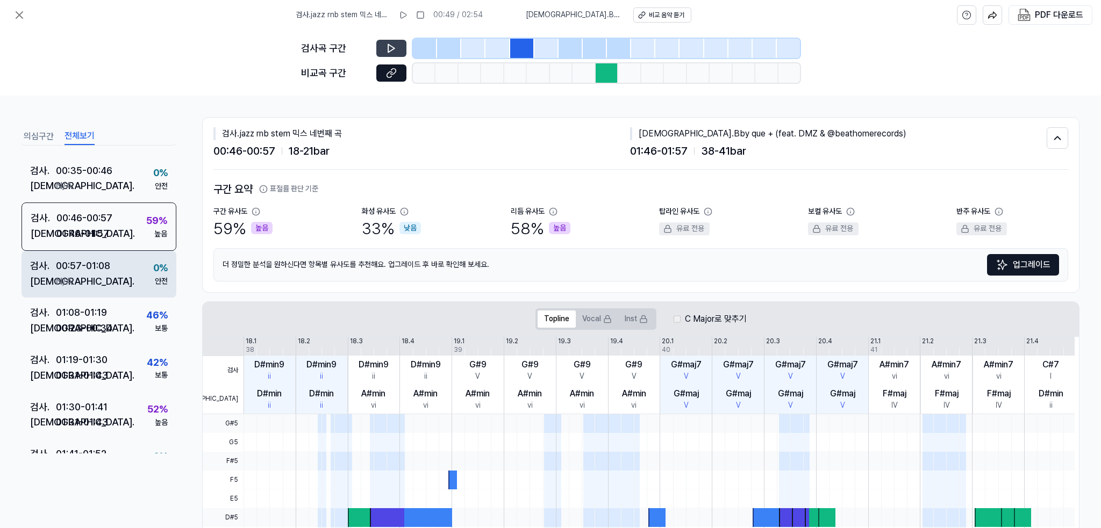
scroll to position [215, 0]
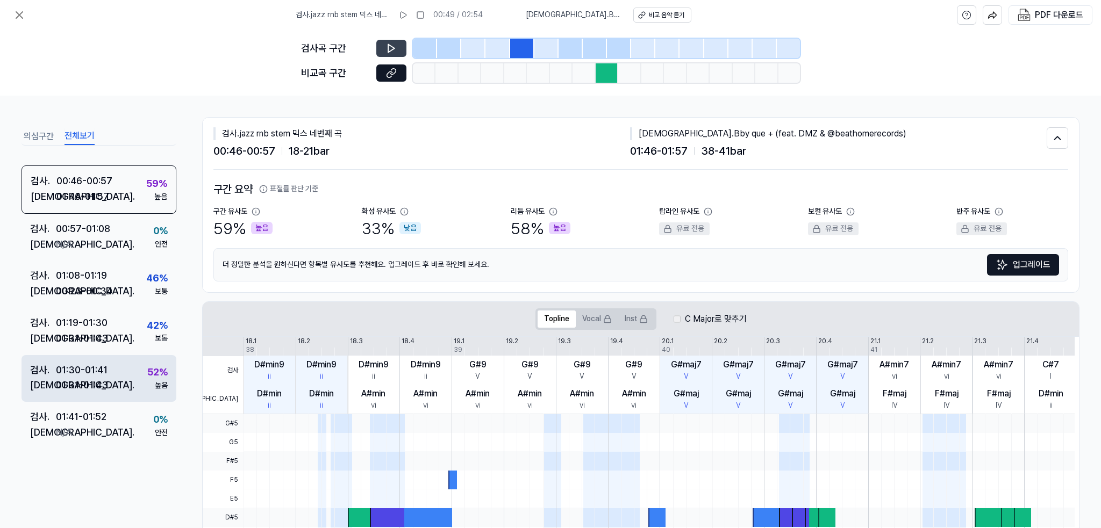
click at [111, 366] on div "검사 . 01:30 - 01:41 비교 . 01:31 - 01:43 52 % 높음" at bounding box center [98, 378] width 155 height 47
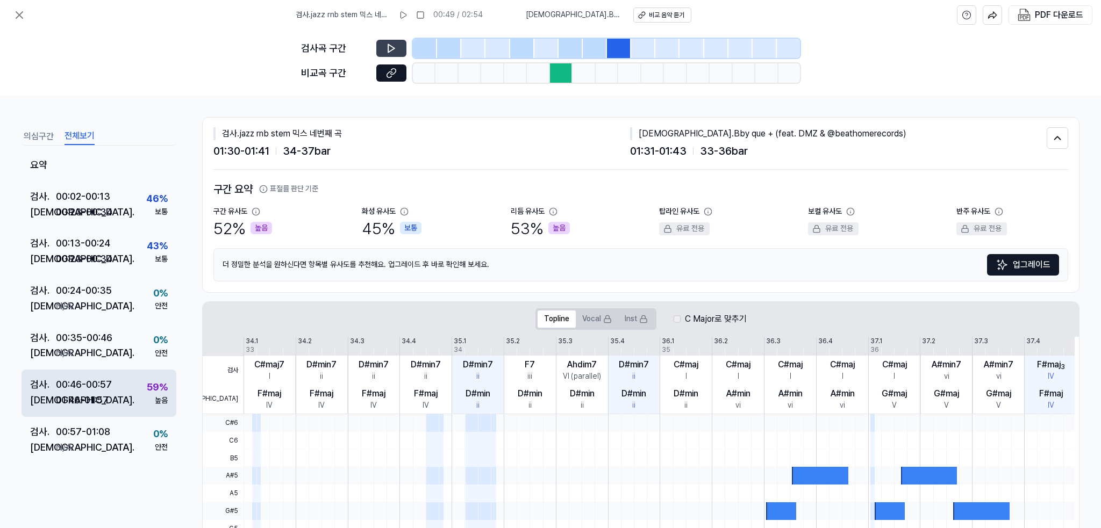
scroll to position [0, 0]
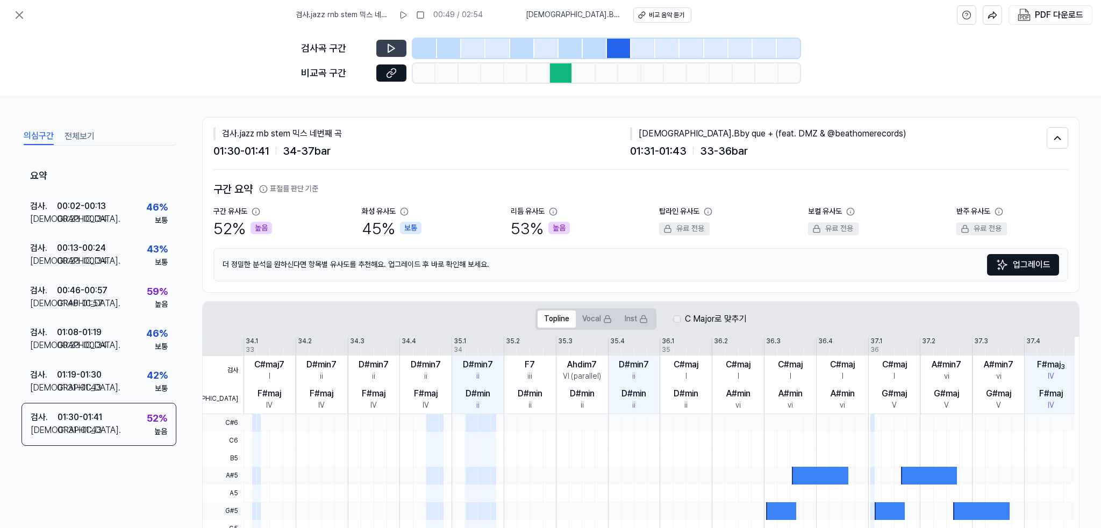
click at [46, 140] on button "의심구간" at bounding box center [39, 136] width 30 height 17
click at [22, 17] on icon at bounding box center [19, 15] width 13 height 13
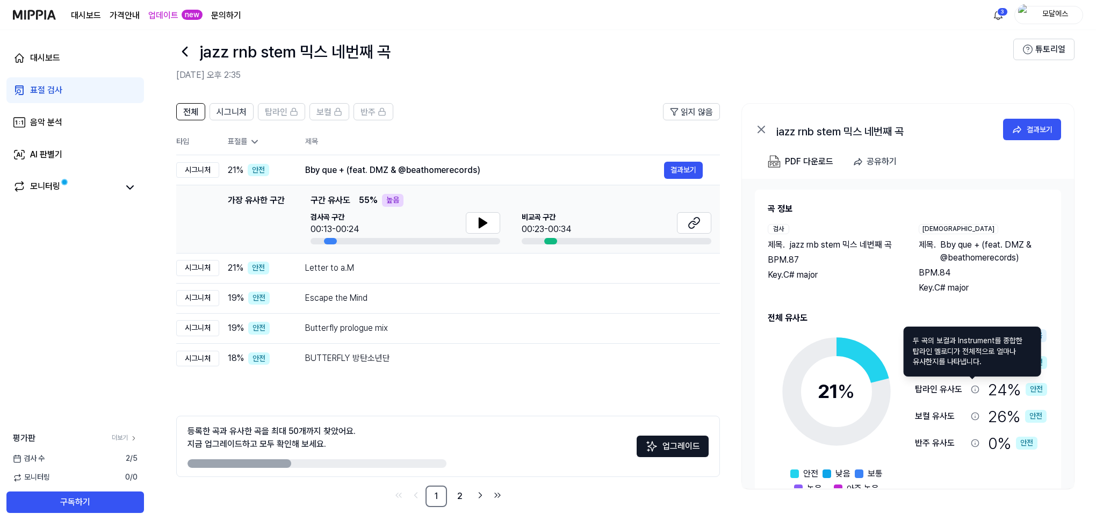
scroll to position [30, 0]
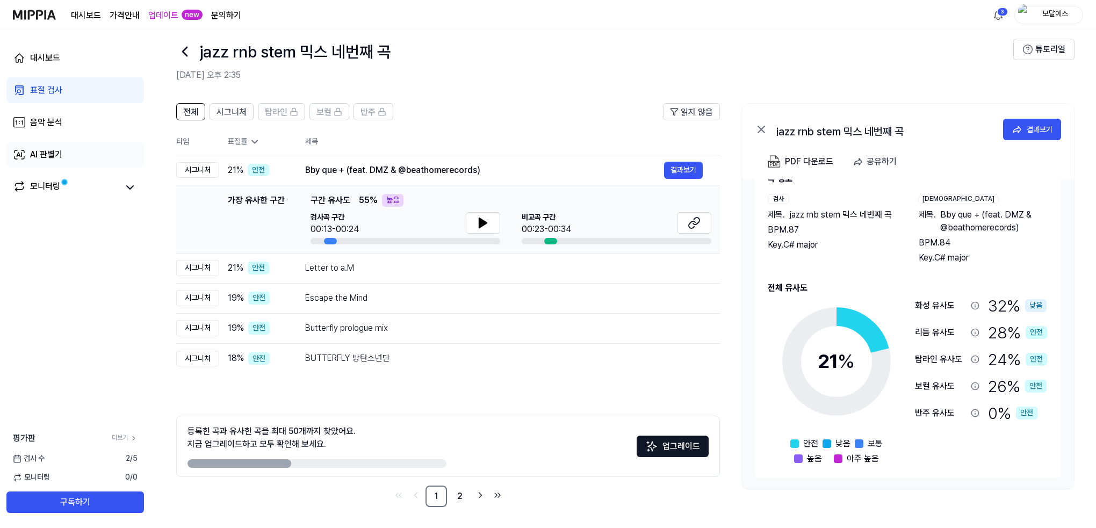
click at [116, 152] on link "AI 판별기" at bounding box center [75, 155] width 138 height 26
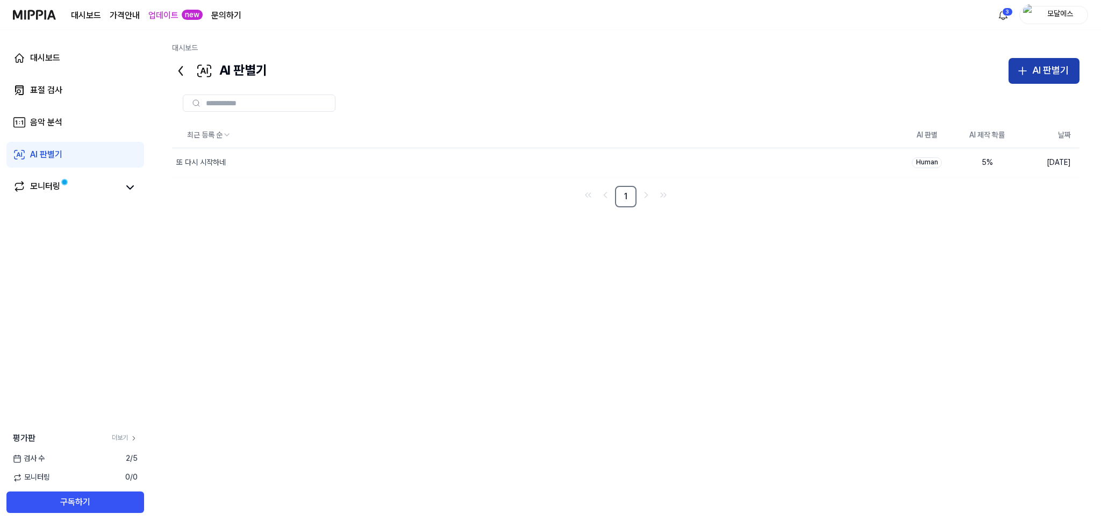
click at [1049, 61] on button "AI 판별기" at bounding box center [1043, 71] width 71 height 26
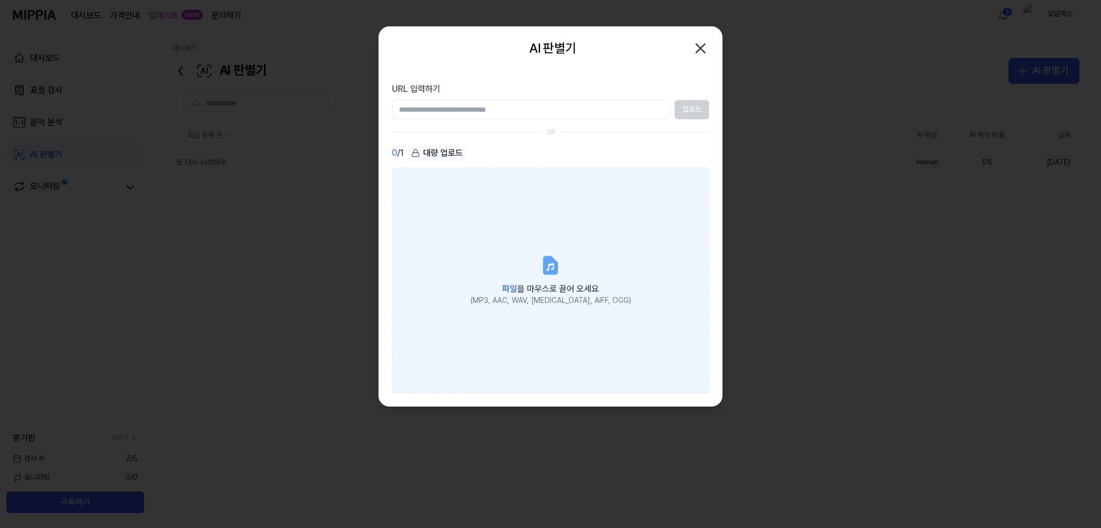
click at [551, 249] on label "파일 을 마우스로 끌어 오세요 (MP3, AAC, WAV, [MEDICAL_DATA], AIFF, OGG)" at bounding box center [550, 281] width 317 height 226
click at [0, 0] on input "파일 을 마우스로 끌어 오세요 (MP3, AAC, WAV, [MEDICAL_DATA], AIFF, OGG)" at bounding box center [0, 0] width 0 height 0
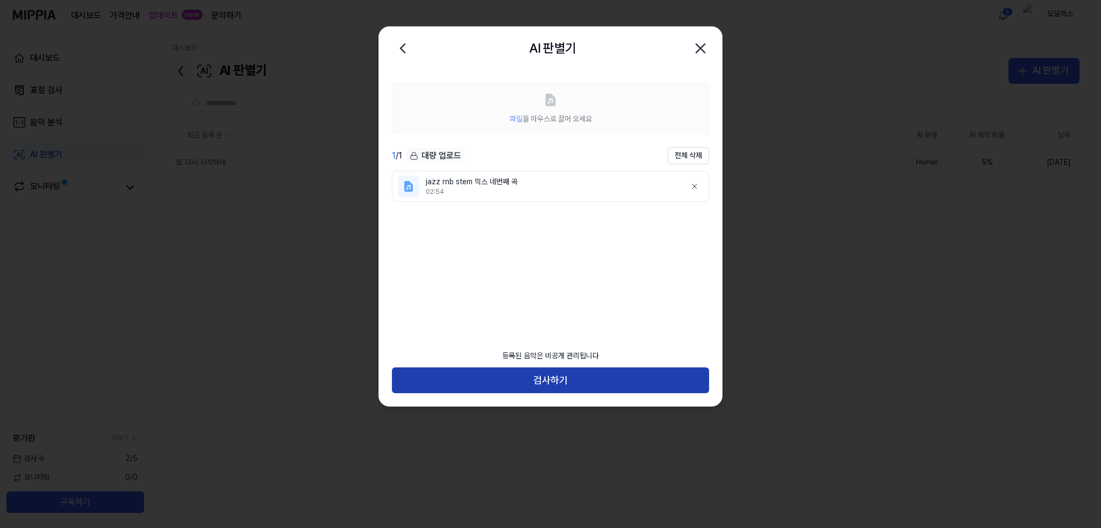
click at [523, 374] on button "검사하기" at bounding box center [550, 381] width 317 height 26
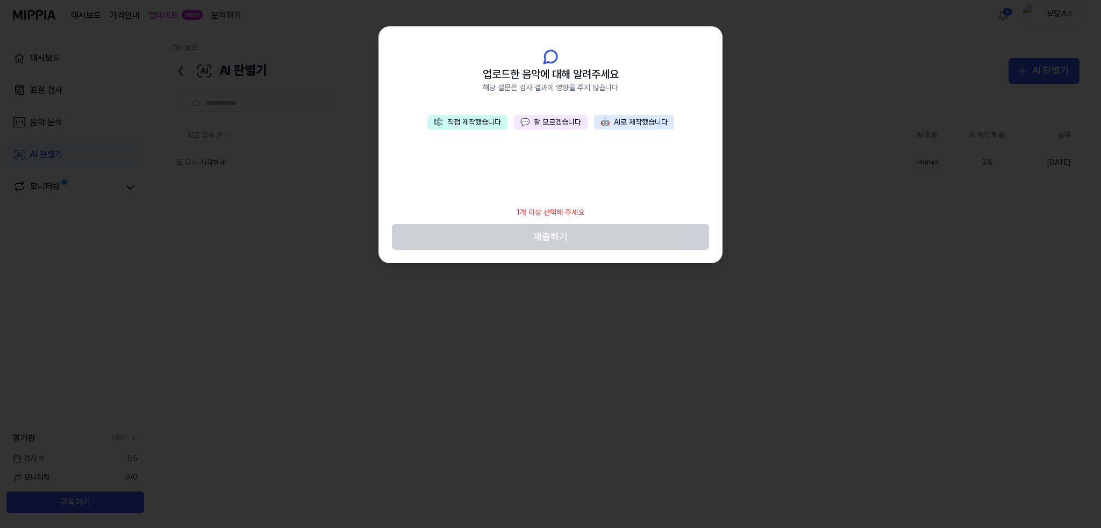
click at [579, 125] on button "💬 잘 모르겠습니다" at bounding box center [551, 122] width 74 height 15
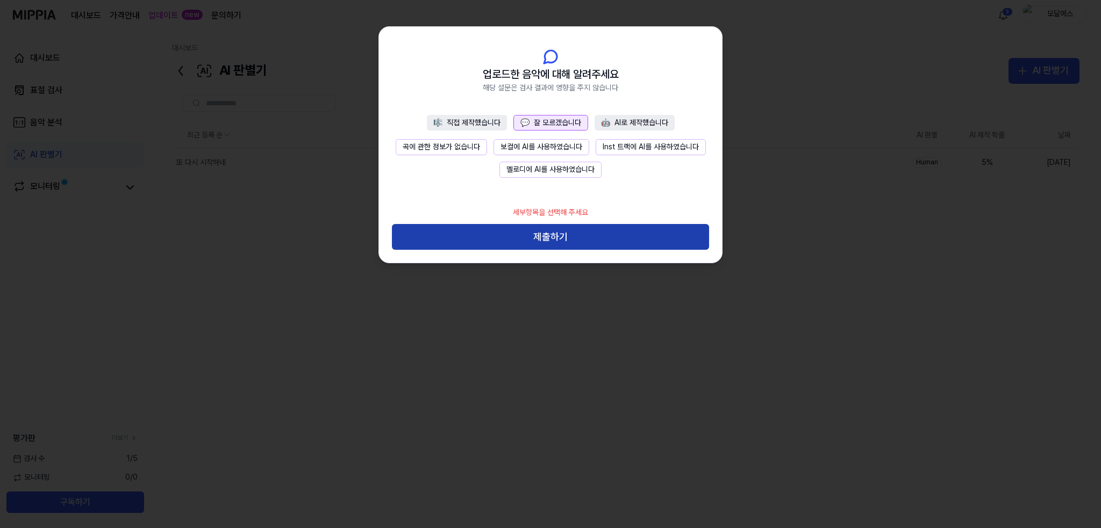
click at [592, 236] on button "제출하기" at bounding box center [550, 237] width 317 height 26
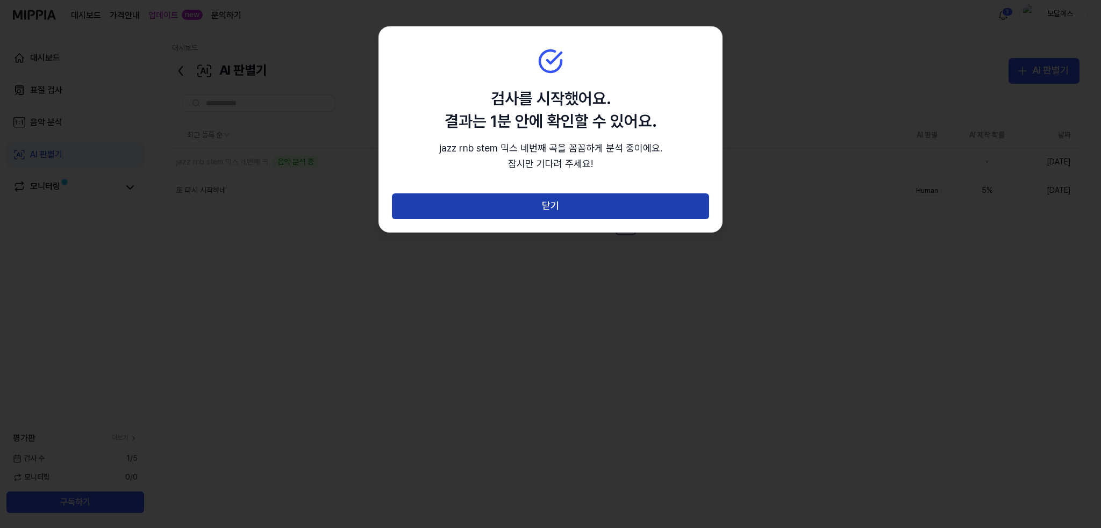
click at [576, 208] on button "닫기" at bounding box center [550, 206] width 317 height 26
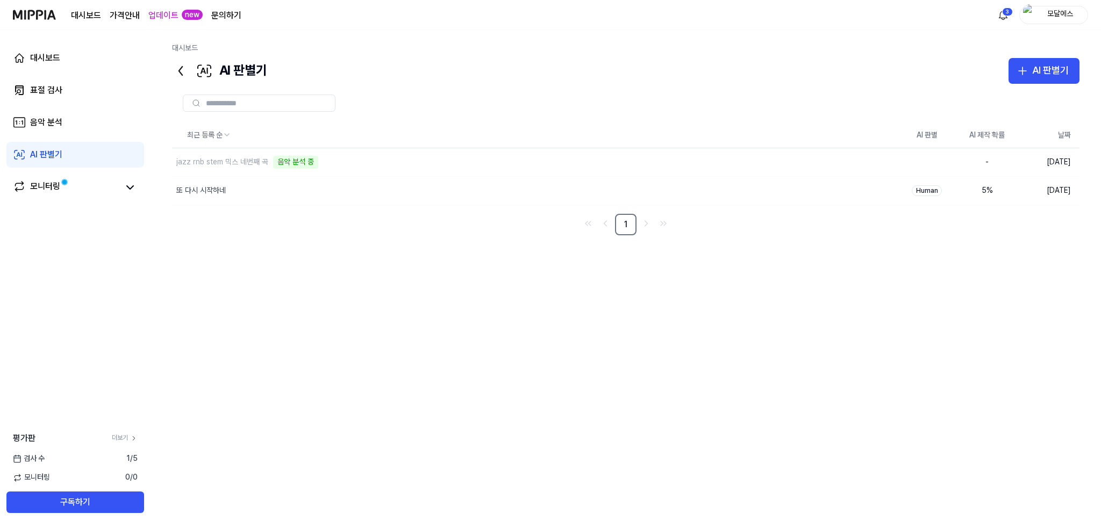
click at [123, 12] on page\) "가격안내" at bounding box center [125, 15] width 30 height 13
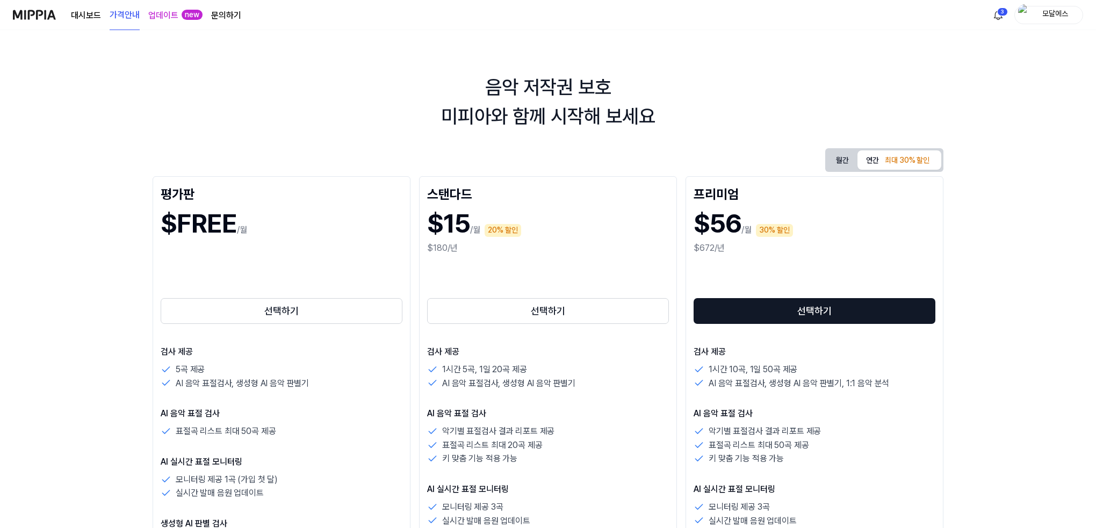
click at [851, 157] on button "월간" at bounding box center [843, 160] width 30 height 17
click at [78, 20] on link "대시보드" at bounding box center [86, 15] width 30 height 13
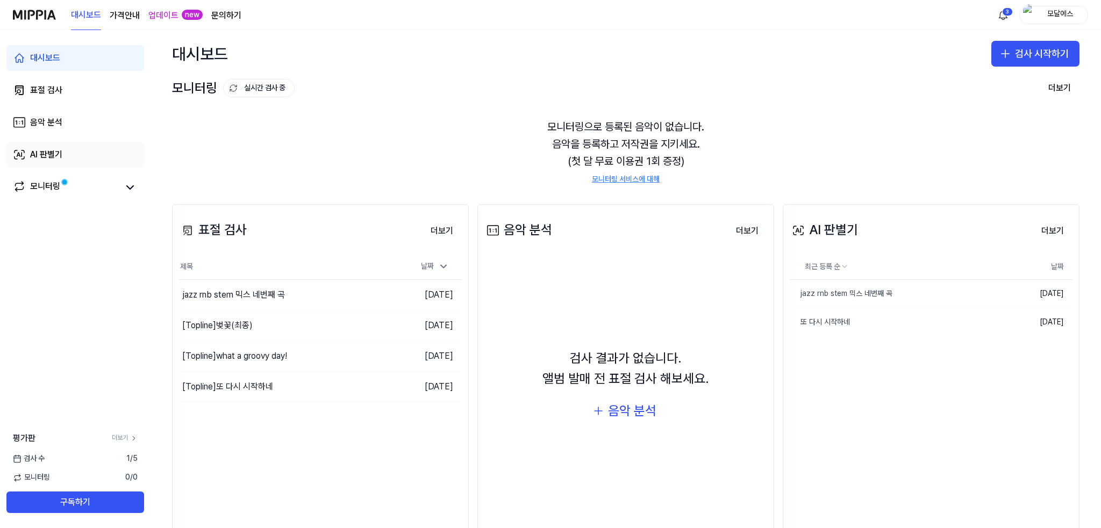
click at [110, 157] on link "AI 판별기" at bounding box center [75, 155] width 138 height 26
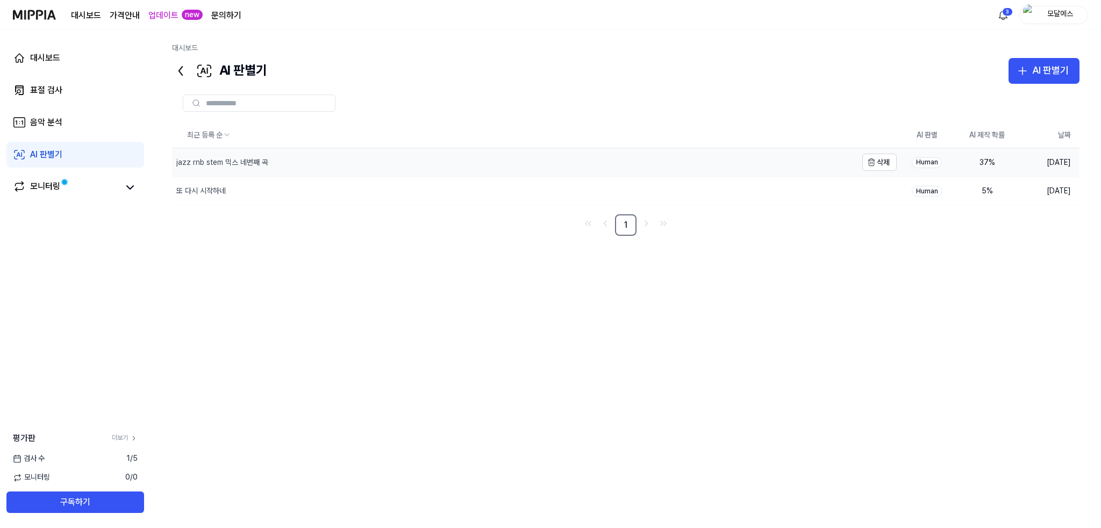
click at [224, 156] on div "jazz rnb stem 믹스 네번째 곡" at bounding box center [514, 162] width 685 height 28
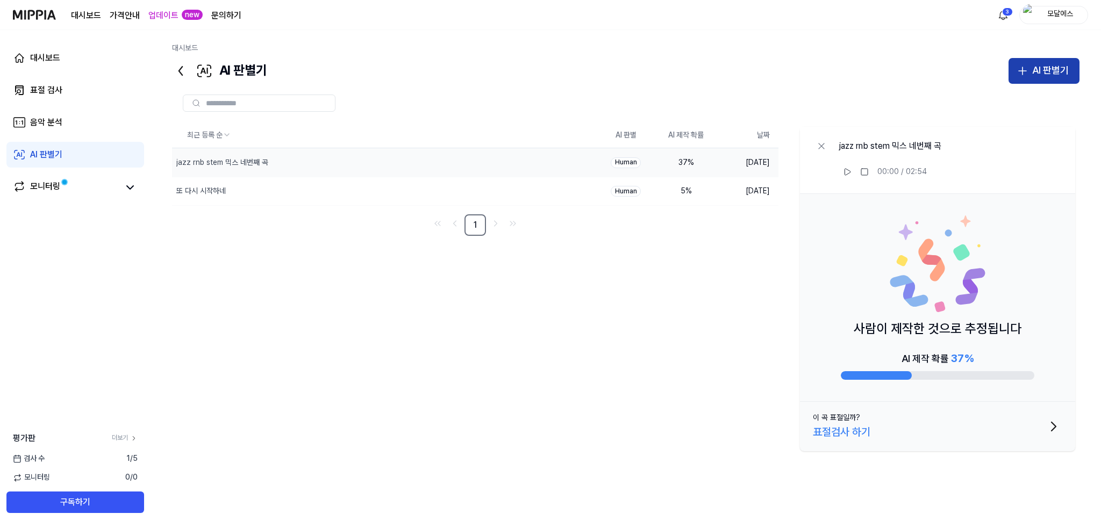
click at [1048, 68] on div "AI 판별기" at bounding box center [1050, 71] width 37 height 16
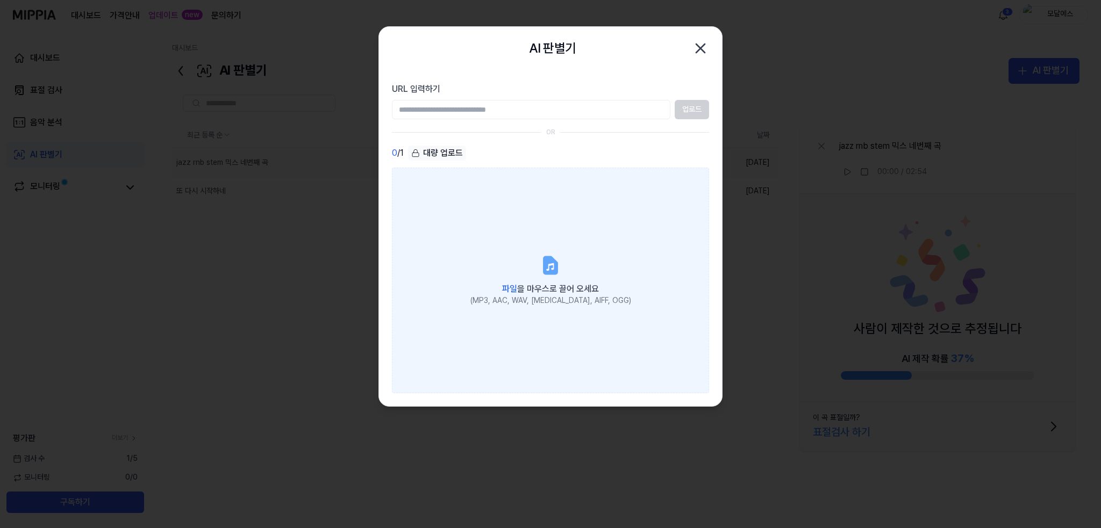
click at [573, 266] on label "파일 을 마우스로 끌어 오세요 (MP3, AAC, WAV, [MEDICAL_DATA], AIFF, OGG)" at bounding box center [550, 281] width 317 height 226
click at [0, 0] on input "파일 을 마우스로 끌어 오세요 (MP3, AAC, WAV, [MEDICAL_DATA], AIFF, OGG)" at bounding box center [0, 0] width 0 height 0
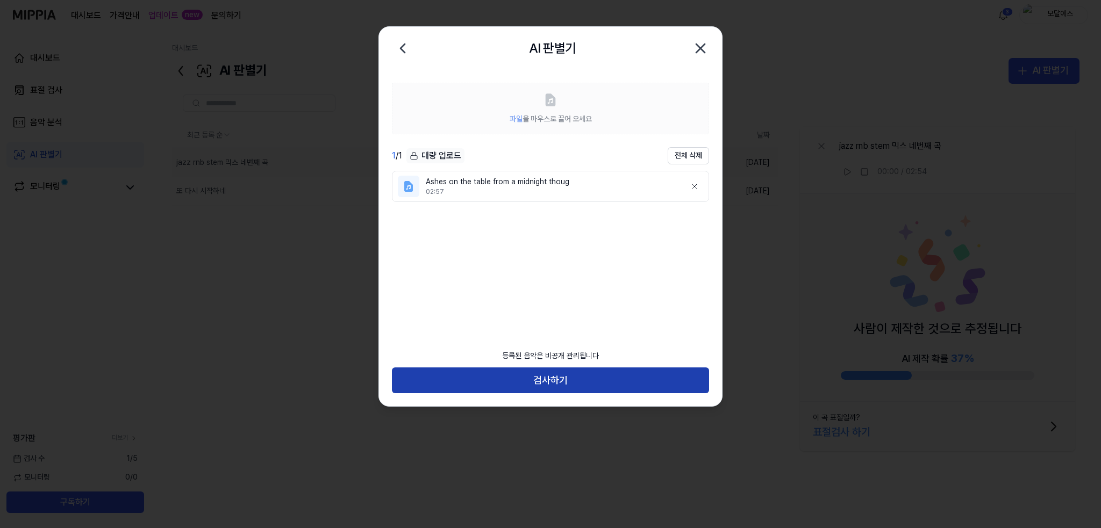
click at [610, 375] on button "검사하기" at bounding box center [550, 381] width 317 height 26
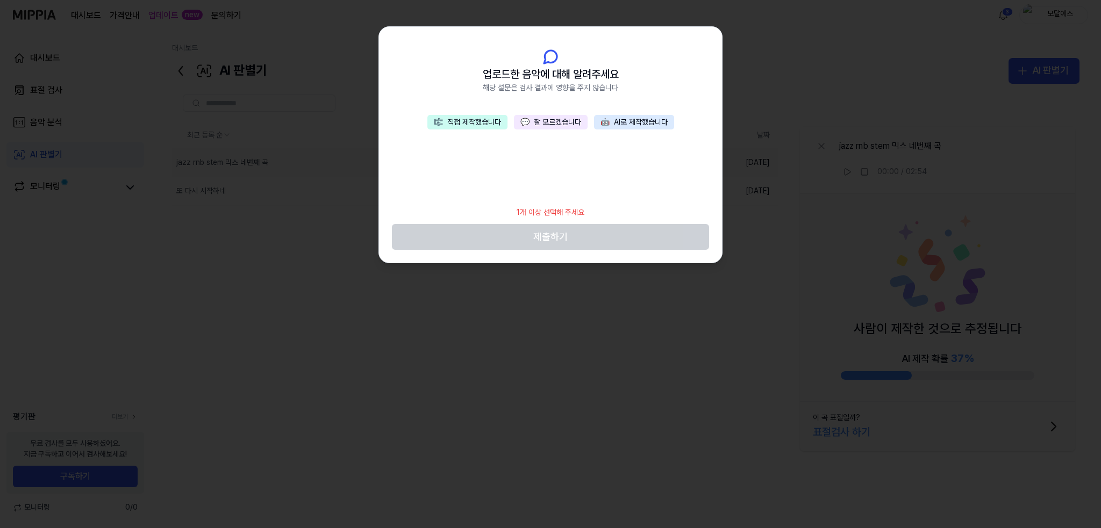
click at [583, 124] on button "💬 잘 모르겠습니다" at bounding box center [551, 122] width 74 height 15
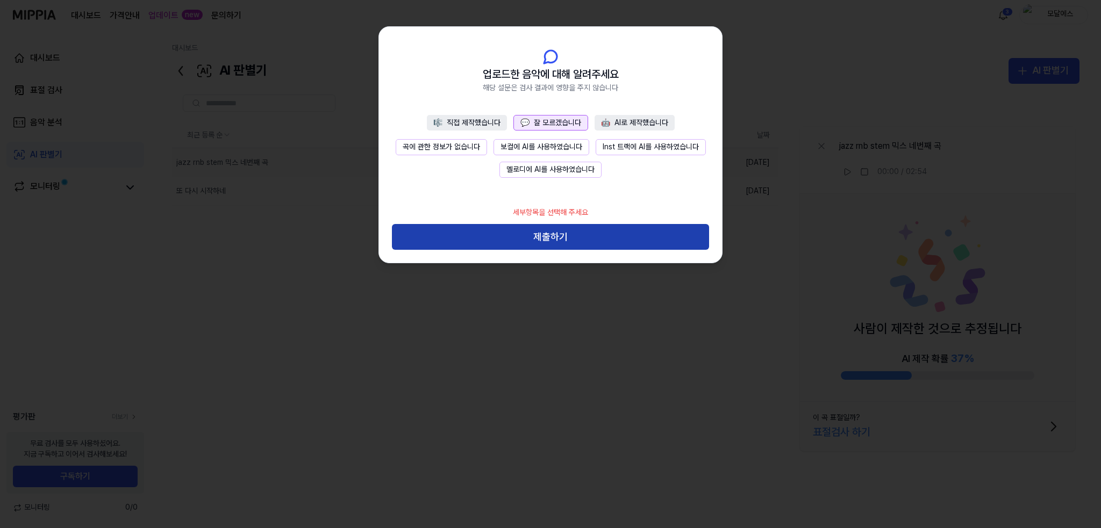
click at [574, 227] on button "제출하기" at bounding box center [550, 237] width 317 height 26
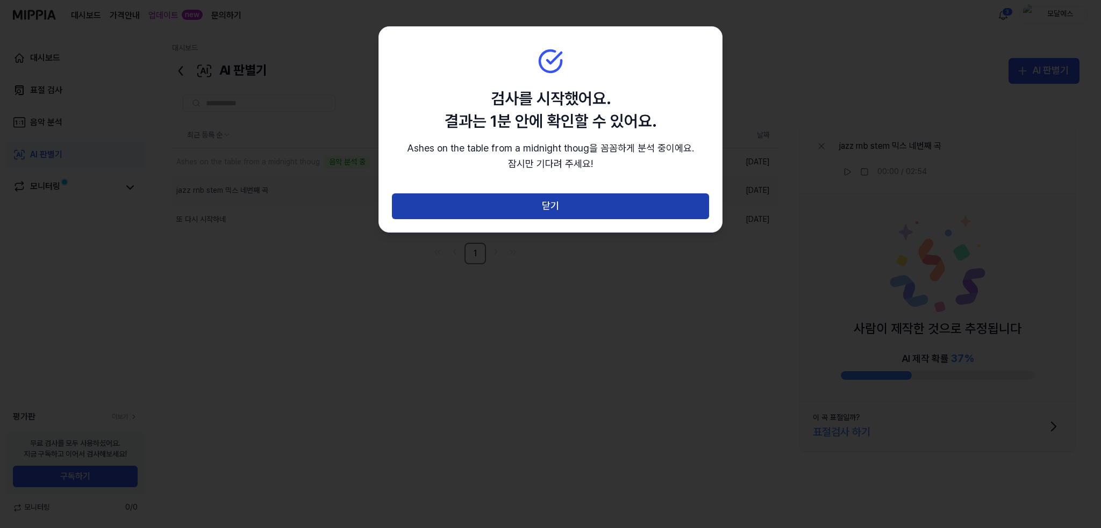
click at [570, 217] on button "닫기" at bounding box center [550, 206] width 317 height 26
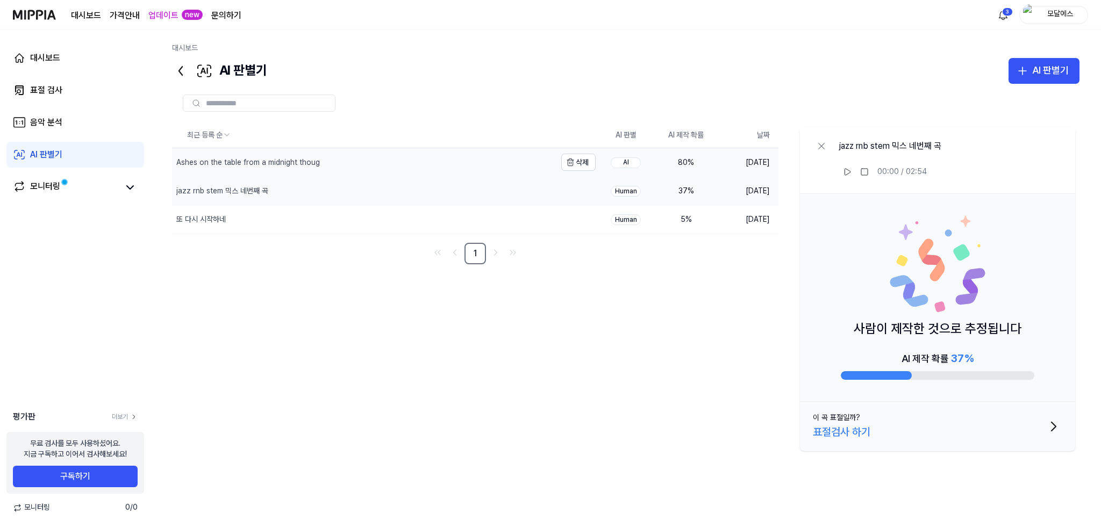
click at [568, 172] on td "Ashes on the table from a midnight thoug 삭제" at bounding box center [384, 162] width 424 height 28
